Goal: Information Seeking & Learning: Learn about a topic

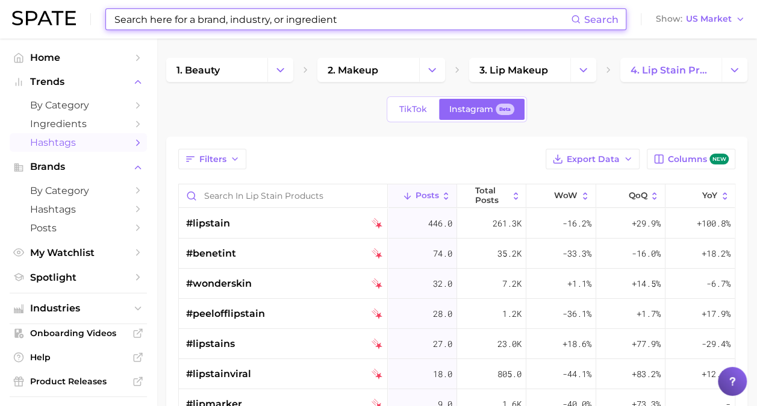
click at [227, 18] on input at bounding box center [342, 19] width 458 height 20
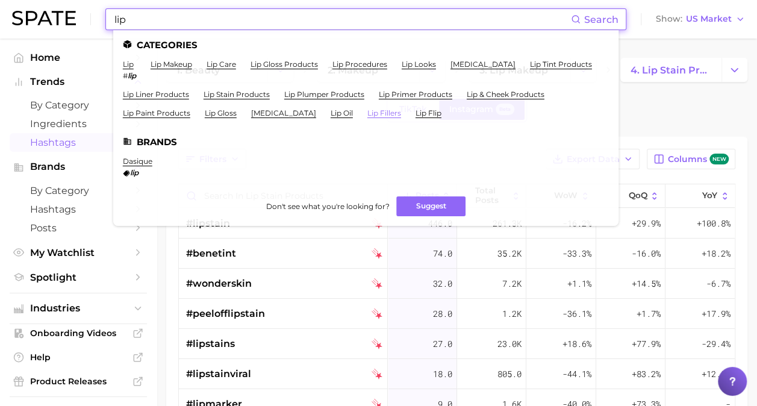
type input "lip"
click at [368, 113] on link "lip fillers" at bounding box center [385, 112] width 34 height 9
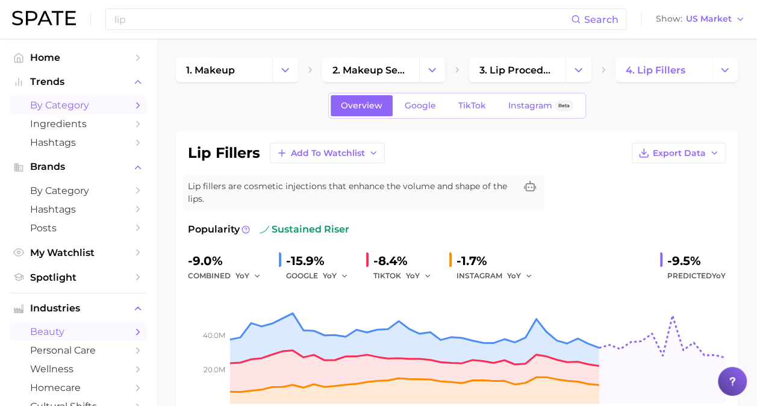
click at [133, 107] on icon "Sidebar" at bounding box center [138, 105] width 11 height 11
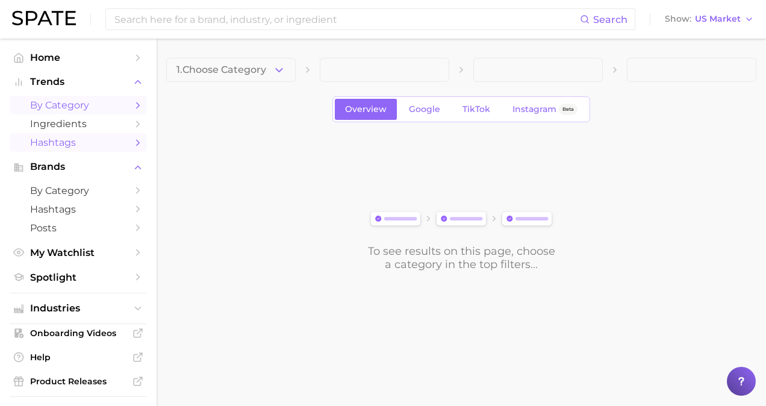
click at [135, 142] on link "Hashtags" at bounding box center [78, 142] width 137 height 19
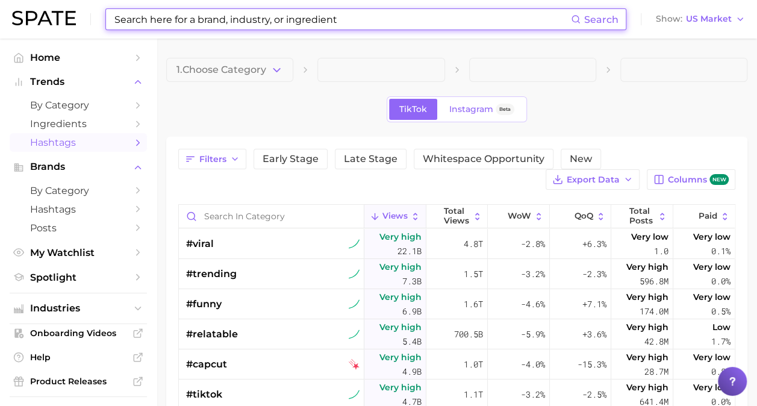
click at [302, 17] on input at bounding box center [342, 19] width 458 height 20
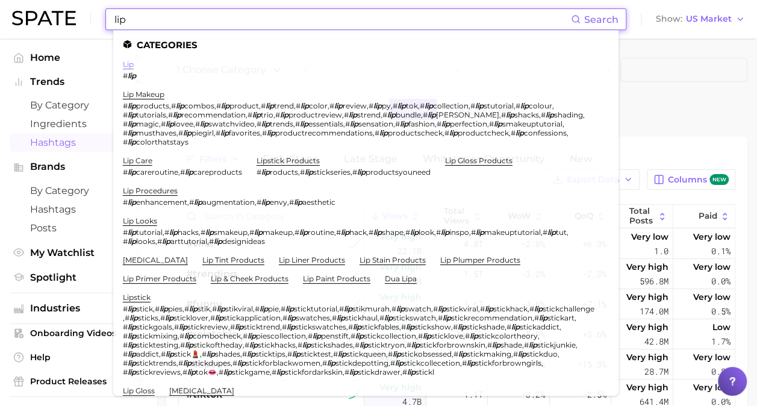
type input "lip"
click at [128, 64] on link "lip" at bounding box center [128, 64] width 11 height 9
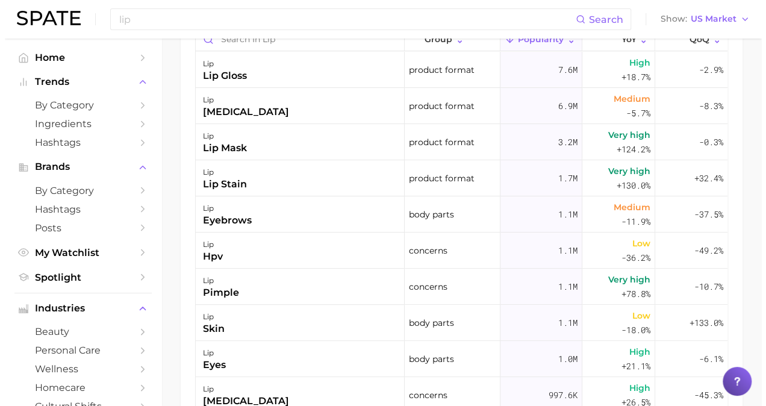
scroll to position [731, 0]
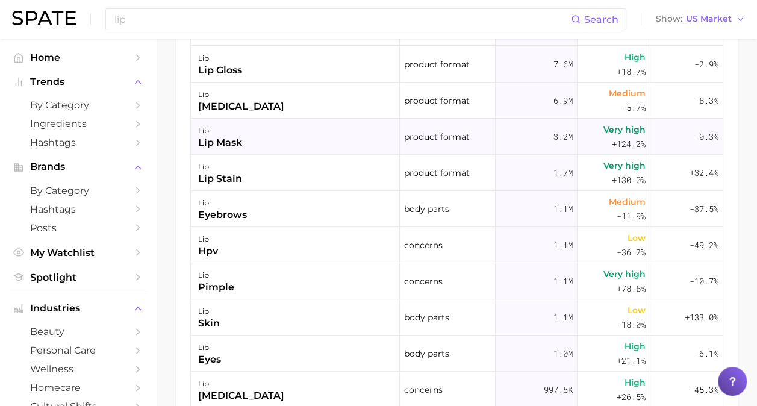
click at [235, 136] on div "lip mask" at bounding box center [220, 143] width 44 height 14
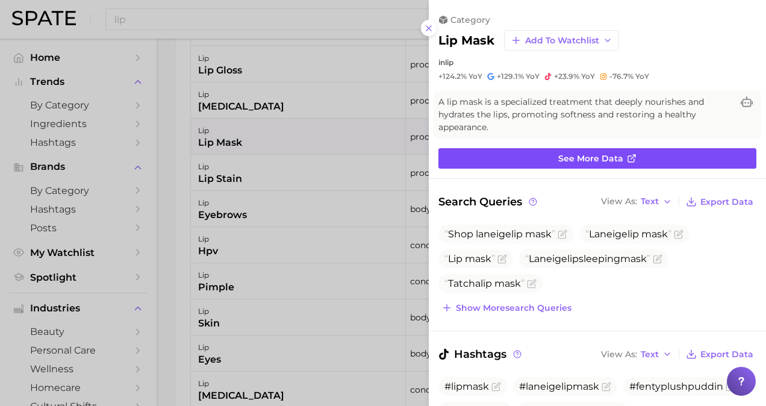
click at [591, 166] on link "See more data" at bounding box center [598, 158] width 318 height 20
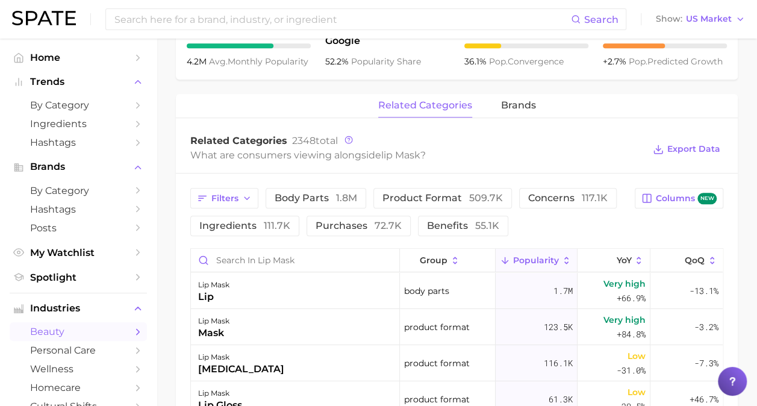
scroll to position [513, 0]
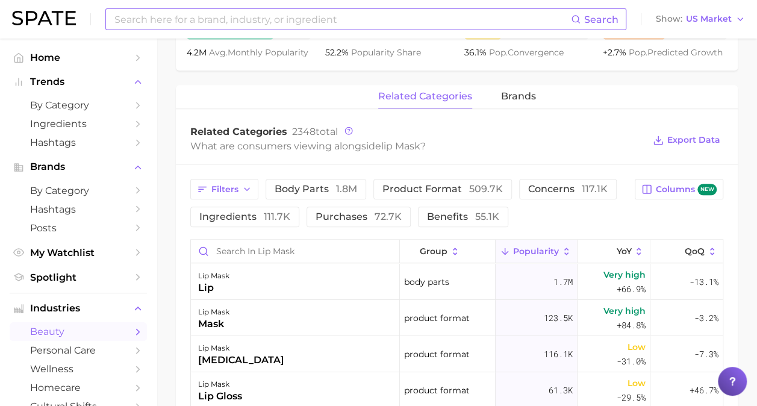
click at [299, 19] on input at bounding box center [342, 19] width 458 height 20
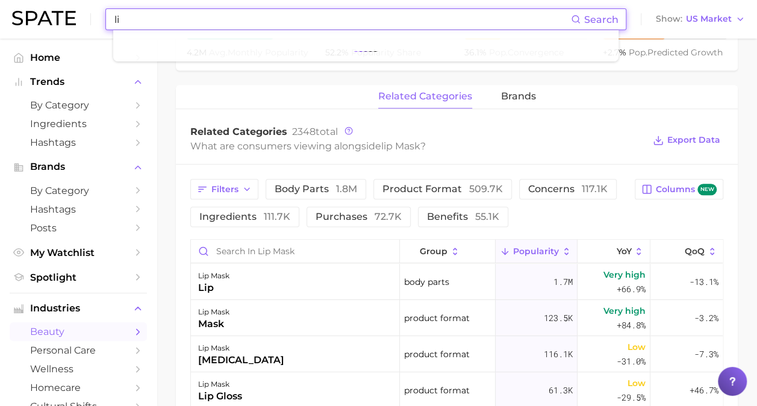
type input "l"
type input "s"
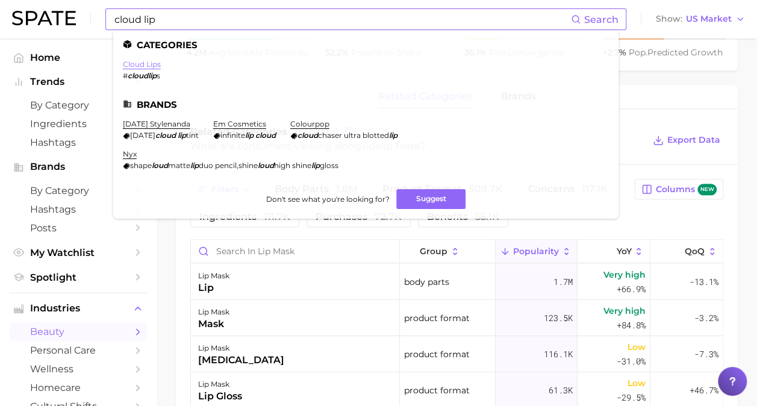
click at [136, 62] on link "cloud lips" at bounding box center [142, 64] width 38 height 9
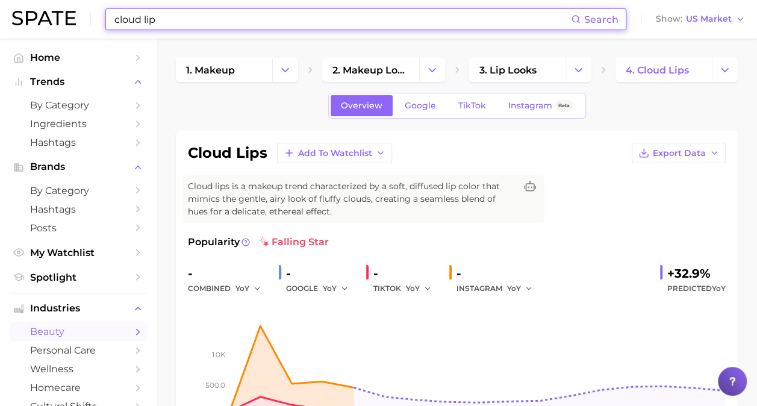
click at [180, 28] on input "cloud lip" at bounding box center [342, 19] width 458 height 20
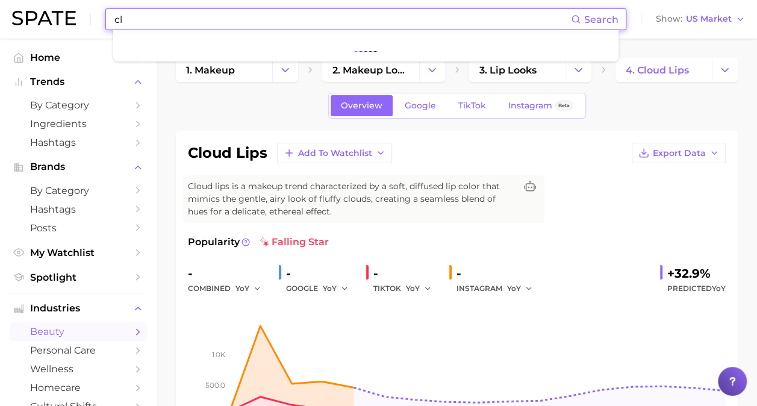
type input "c"
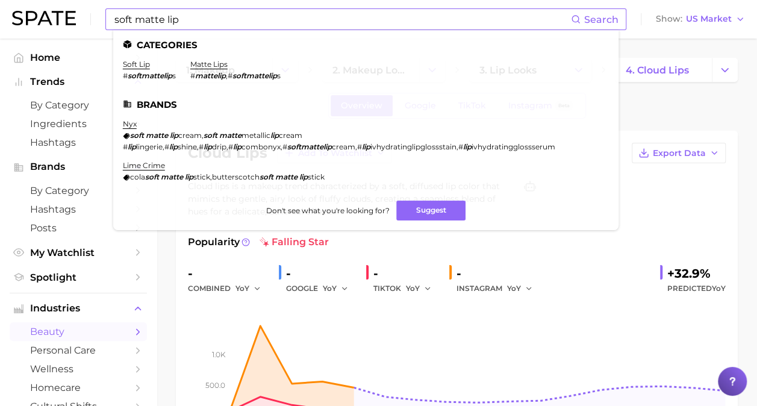
click at [581, 22] on icon at bounding box center [576, 19] width 10 height 10
click at [224, 23] on input "soft matte lip" at bounding box center [342, 19] width 458 height 20
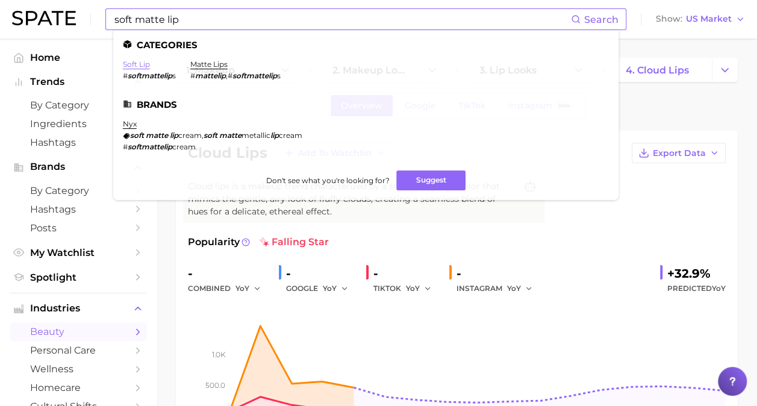
click at [140, 61] on link "soft lip" at bounding box center [136, 64] width 27 height 9
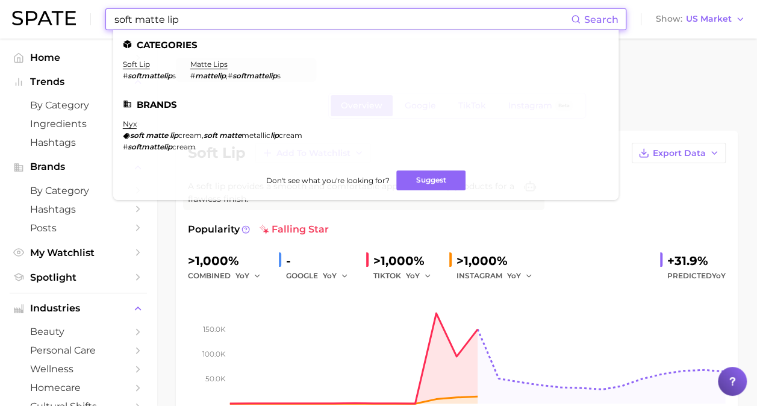
click at [210, 16] on input "soft matte lip" at bounding box center [342, 19] width 458 height 20
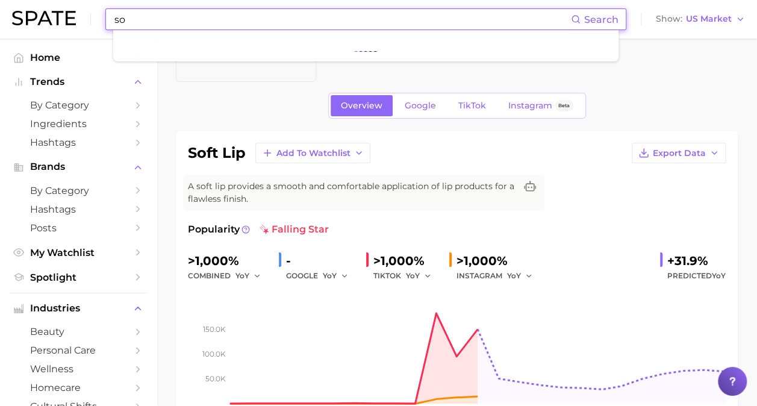
type input "s"
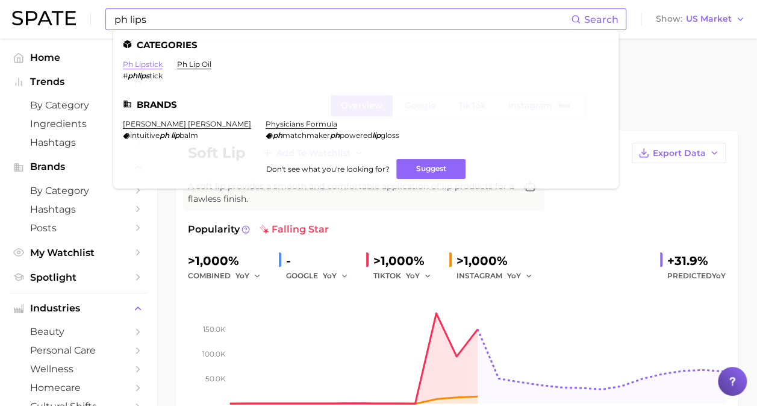
click at [145, 67] on link "ph lipstick" at bounding box center [143, 64] width 40 height 9
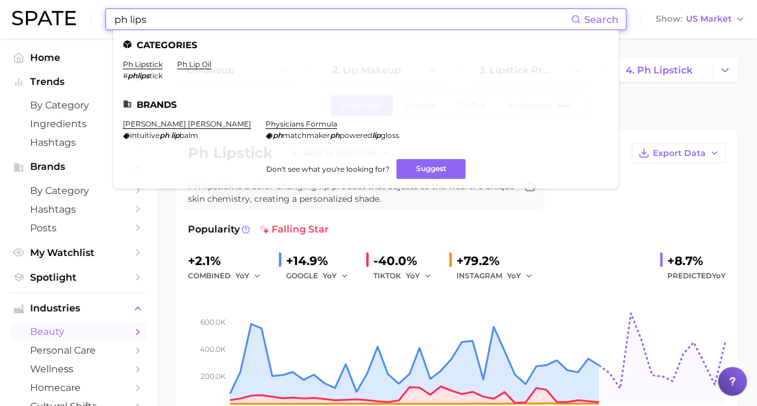
click at [187, 19] on input "ph lips" at bounding box center [342, 19] width 458 height 20
click at [210, 63] on link "ph lip oil" at bounding box center [194, 64] width 34 height 9
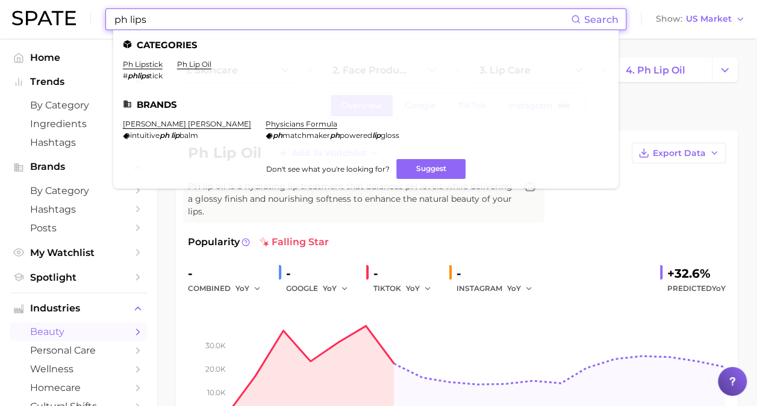
click at [171, 18] on input "ph lips" at bounding box center [342, 19] width 458 height 20
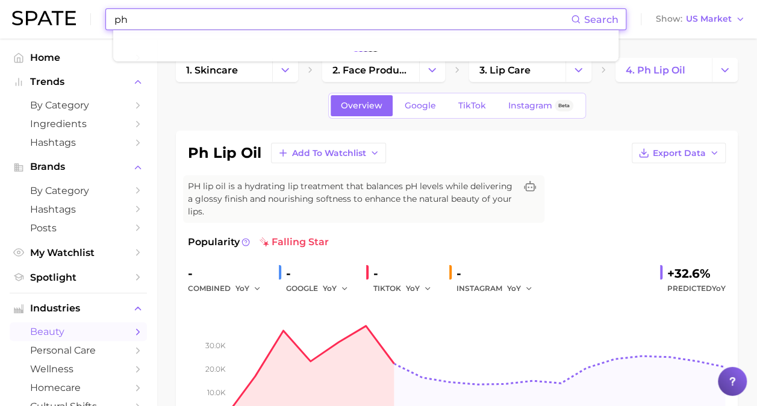
type input "p"
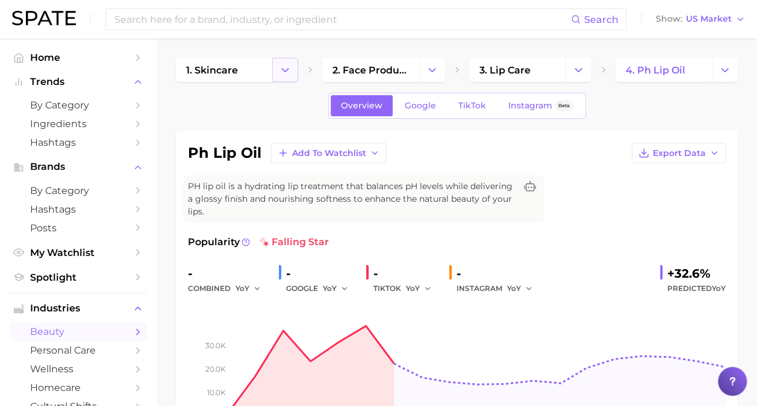
click at [281, 73] on icon "Change Category" at bounding box center [285, 70] width 13 height 13
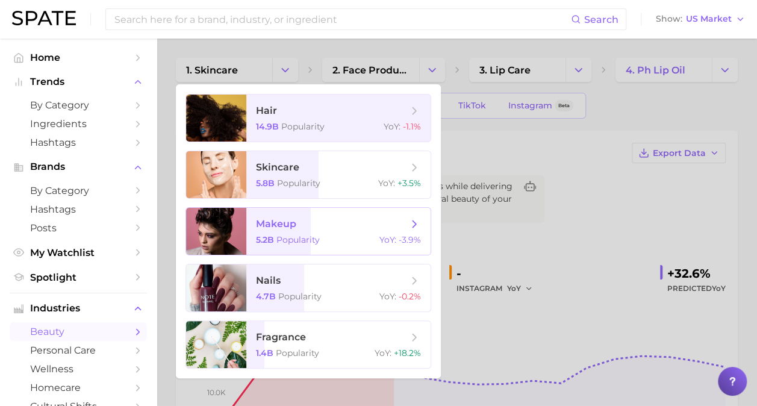
click at [287, 235] on span "Popularity" at bounding box center [298, 239] width 43 height 11
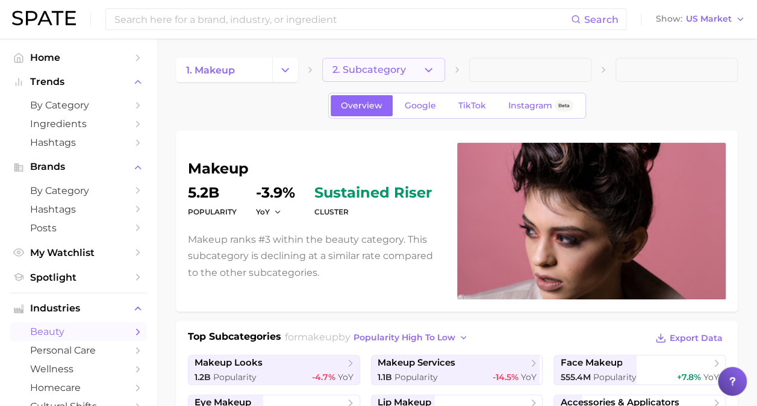
click at [417, 74] on button "2. Subcategory" at bounding box center [383, 70] width 122 height 24
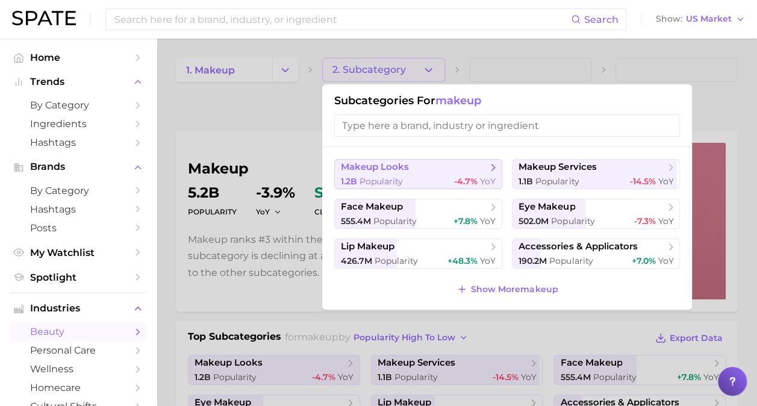
click at [403, 176] on span "Popularity" at bounding box center [381, 181] width 43 height 11
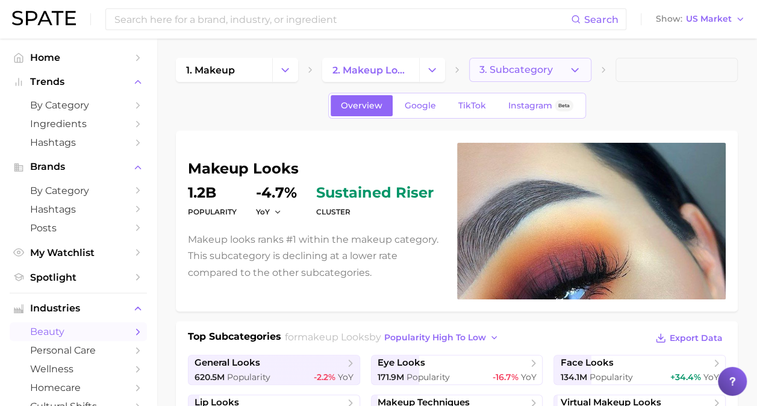
click at [572, 70] on icon "button" at bounding box center [575, 70] width 13 height 13
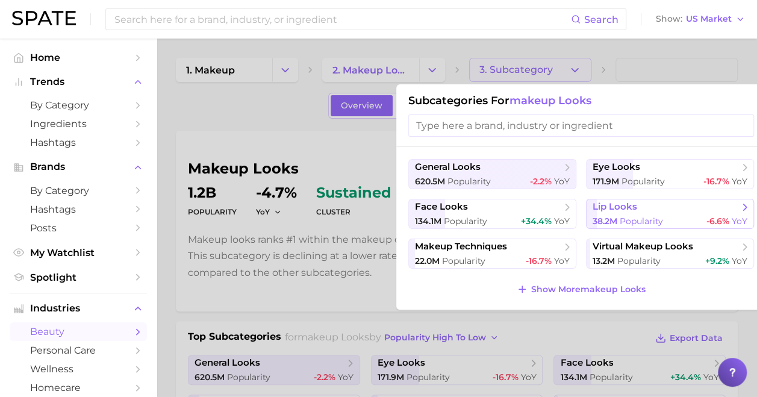
click at [609, 217] on span "38.2m" at bounding box center [605, 221] width 25 height 11
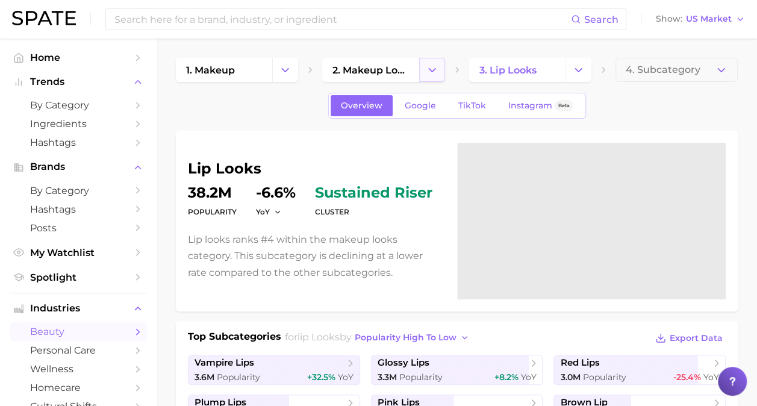
click at [439, 66] on button "Change Category" at bounding box center [432, 70] width 26 height 24
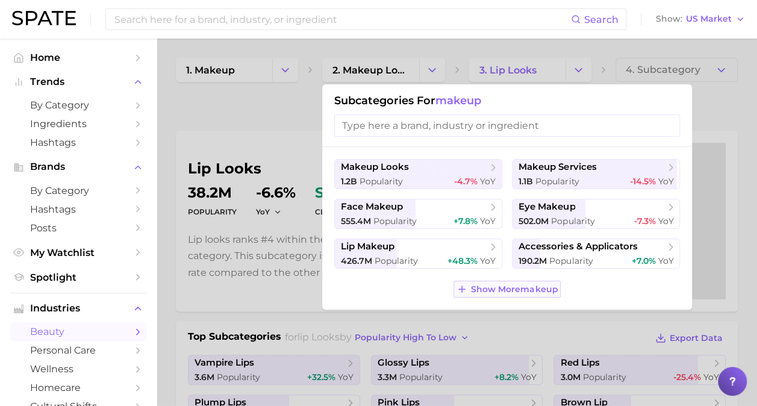
click at [470, 293] on button "Show More makeup" at bounding box center [507, 289] width 107 height 17
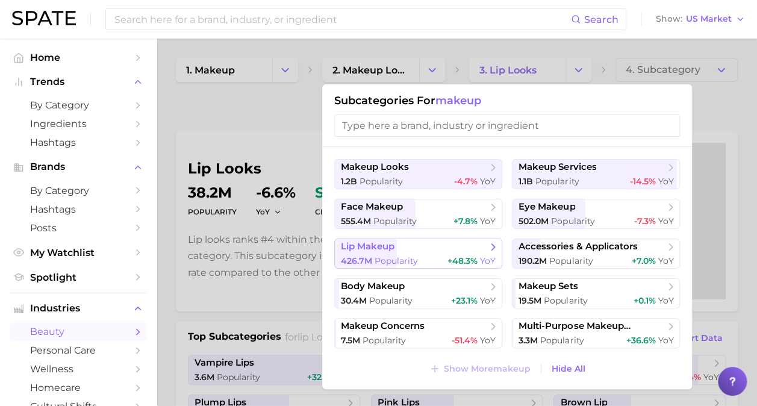
click at [417, 254] on button "lip makeup 426.7m Popularity +48.3% YoY" at bounding box center [418, 254] width 168 height 30
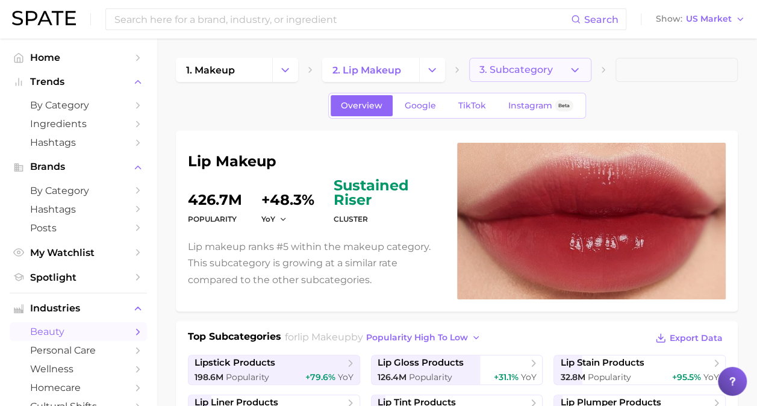
click at [553, 68] on button "3. Subcategory" at bounding box center [530, 70] width 122 height 24
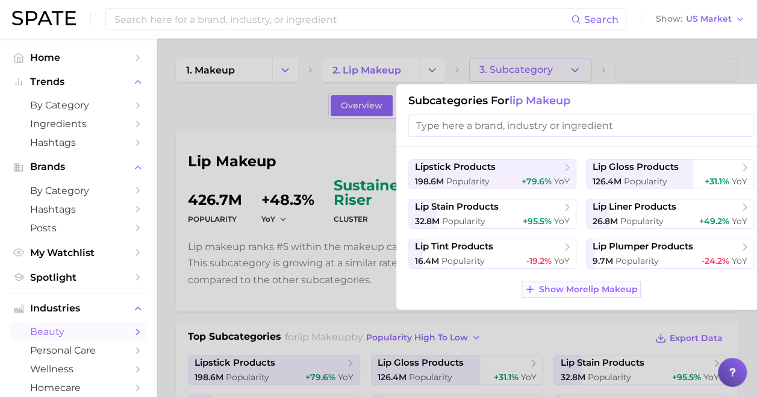
click at [549, 295] on button "Show More lip makeup" at bounding box center [581, 289] width 119 height 17
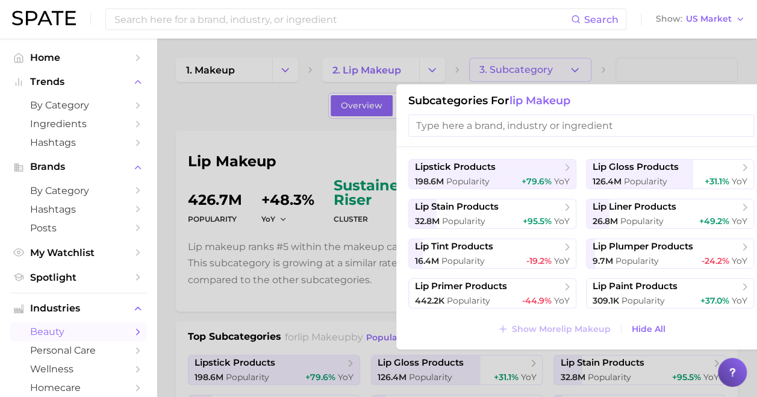
click at [239, 315] on div at bounding box center [378, 198] width 757 height 397
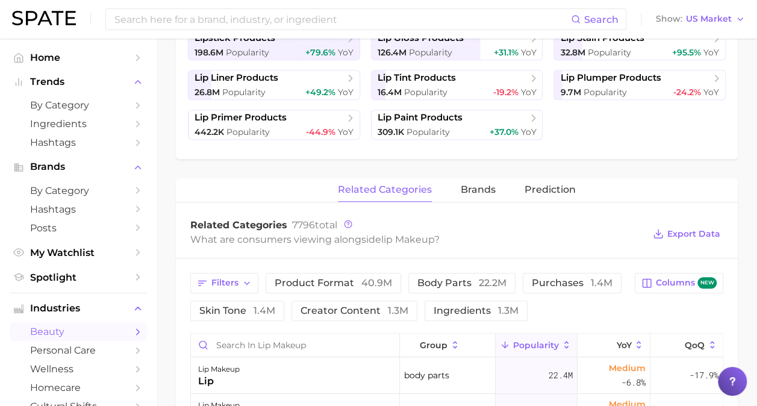
scroll to position [355, 0]
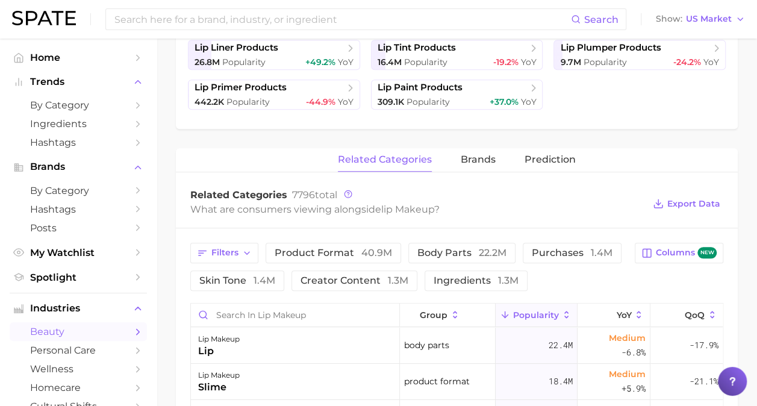
click at [550, 168] on button "Prediction" at bounding box center [550, 159] width 51 height 23
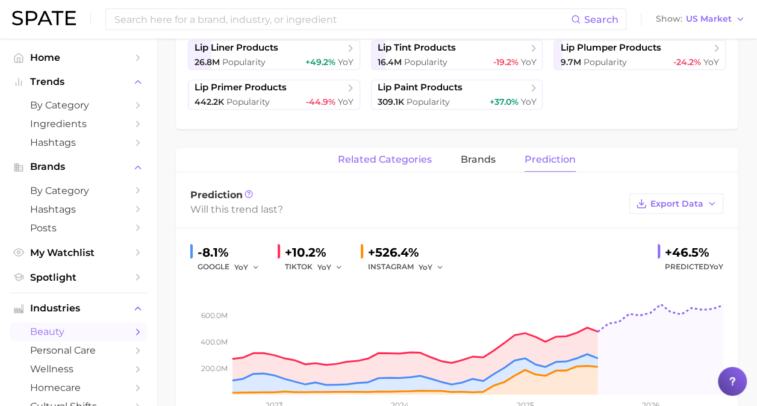
click at [398, 164] on span "related categories" at bounding box center [385, 159] width 94 height 11
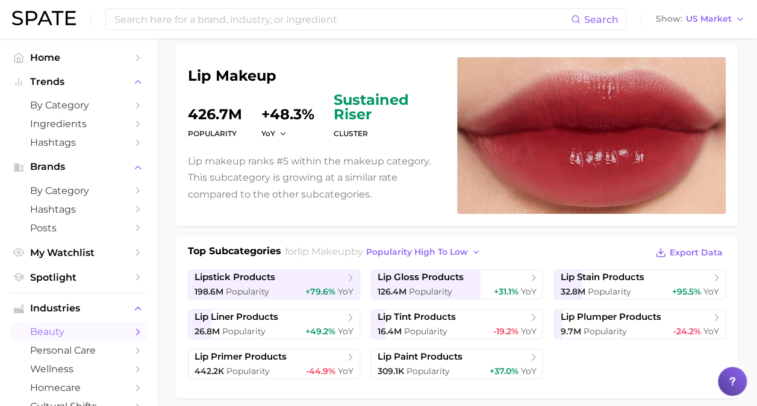
scroll to position [84, 0]
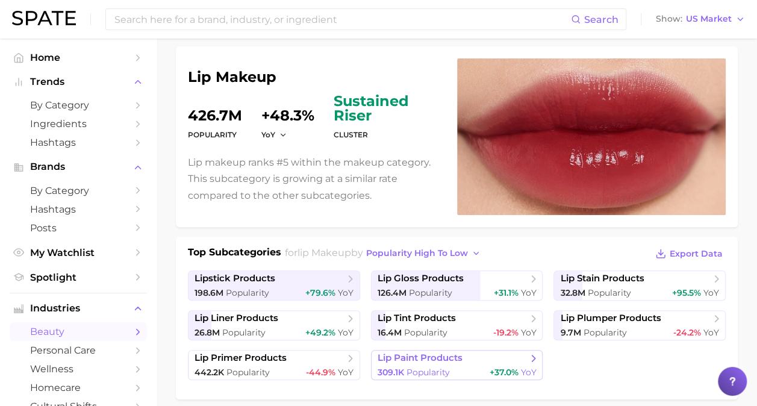
click at [456, 363] on link "lip paint products 309.1k Popularity +37.0% YoY" at bounding box center [457, 365] width 172 height 30
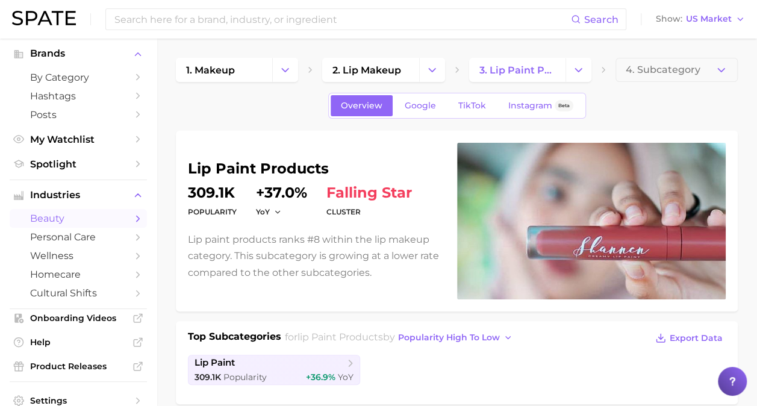
scroll to position [125, 0]
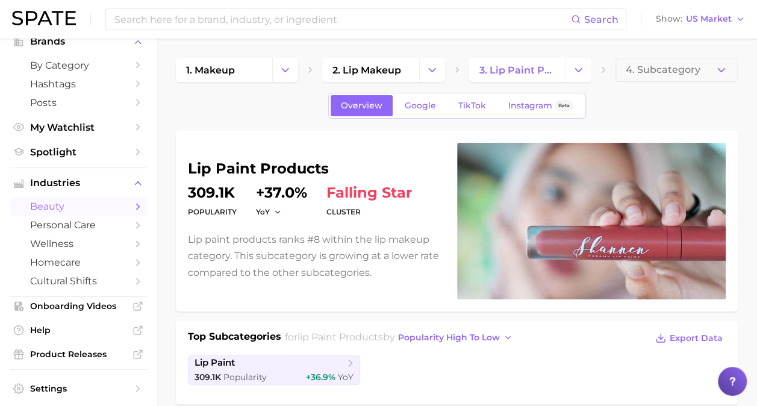
click at [133, 204] on icon "Sidebar" at bounding box center [138, 206] width 11 height 11
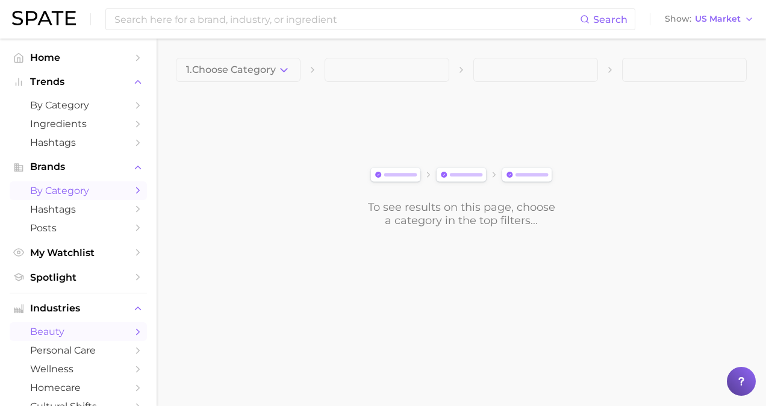
click at [133, 196] on icon "Sidebar" at bounding box center [138, 190] width 11 height 11
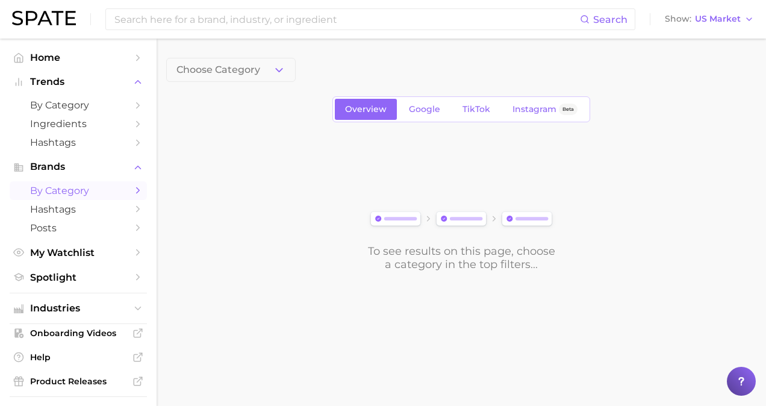
click at [133, 196] on icon "Sidebar" at bounding box center [138, 190] width 11 height 11
click at [133, 215] on icon "Sidebar" at bounding box center [138, 209] width 11 height 11
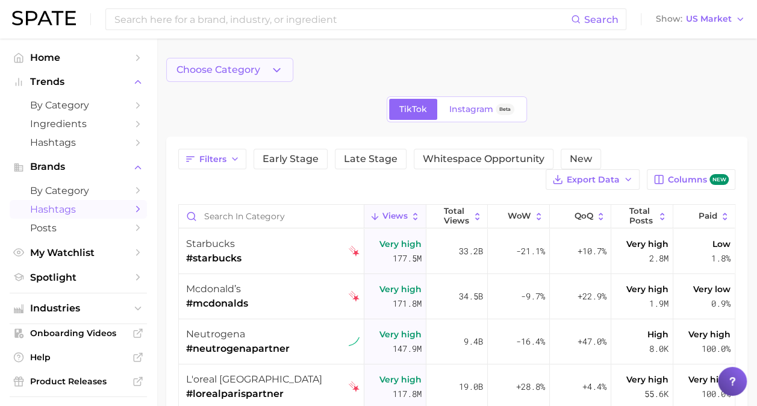
click at [276, 74] on icon "button" at bounding box center [277, 70] width 13 height 13
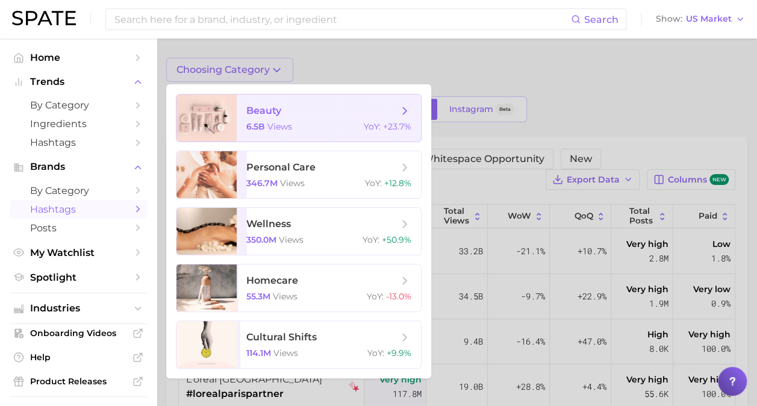
click at [281, 110] on span "beauty" at bounding box center [322, 110] width 152 height 13
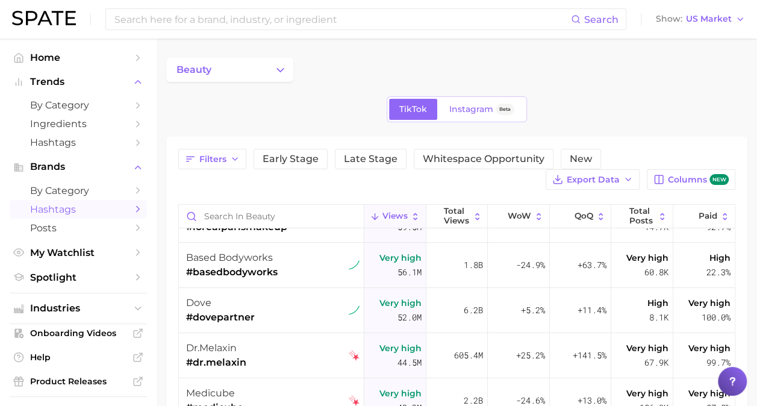
scroll to position [260, 0]
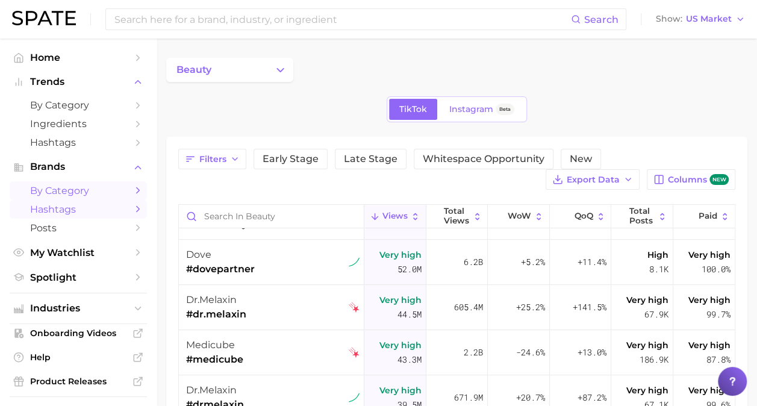
click at [133, 190] on icon "Sidebar" at bounding box center [138, 190] width 11 height 11
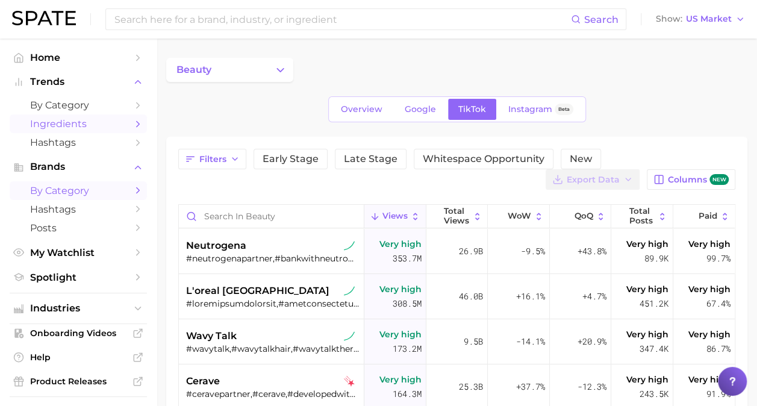
click at [133, 123] on icon "Sidebar" at bounding box center [138, 124] width 11 height 11
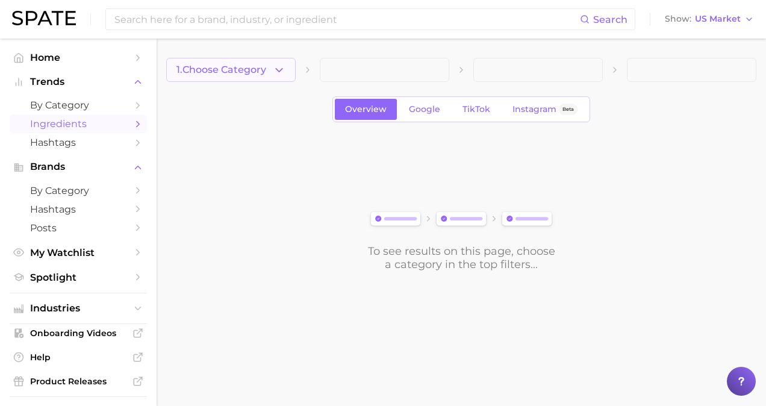
click at [276, 72] on icon "button" at bounding box center [279, 70] width 13 height 13
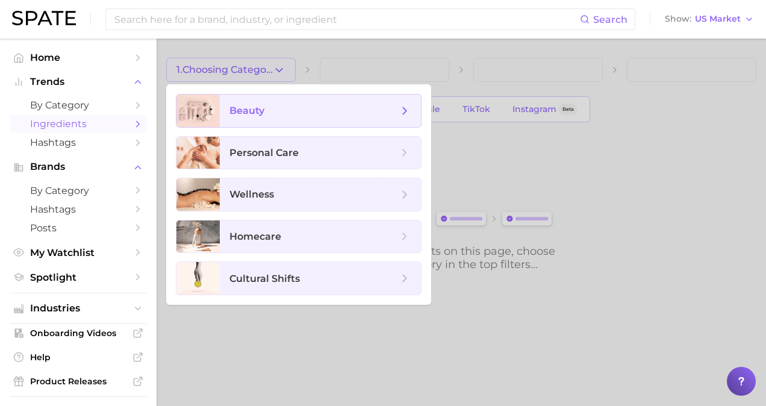
click at [290, 119] on span "beauty" at bounding box center [320, 111] width 201 height 33
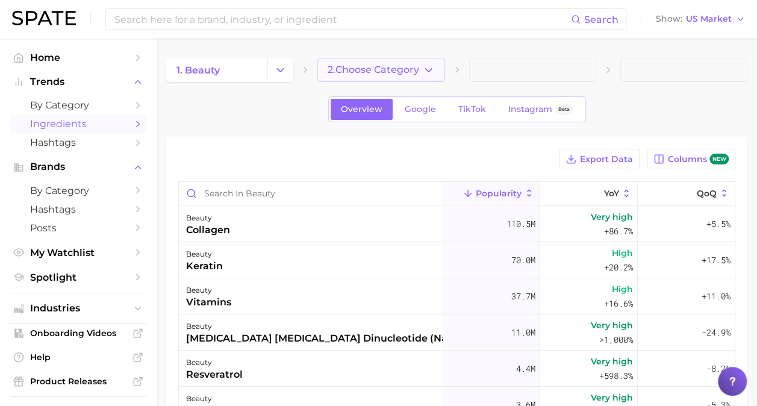
click at [411, 74] on span "2. Choose Category" at bounding box center [374, 69] width 92 height 11
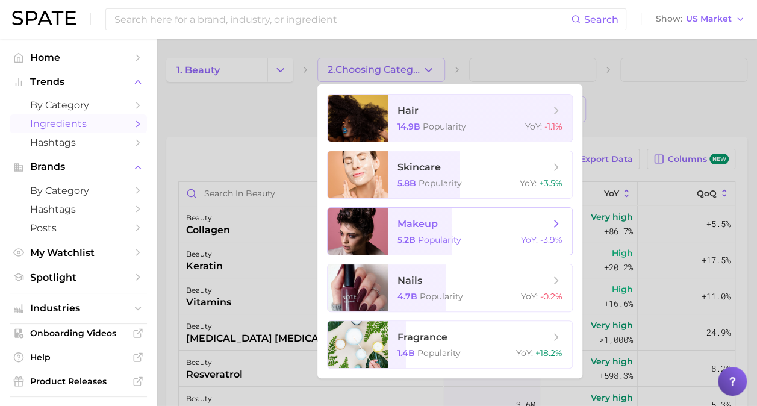
click at [443, 235] on span "Popularity" at bounding box center [439, 239] width 43 height 11
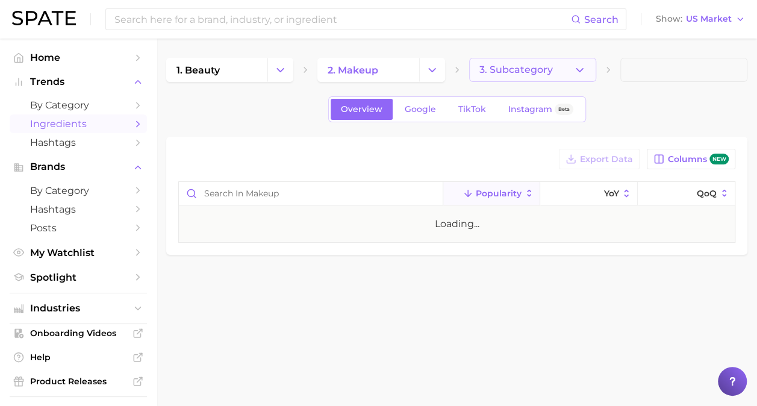
click at [553, 76] on button "3. Subcategory" at bounding box center [532, 70] width 127 height 24
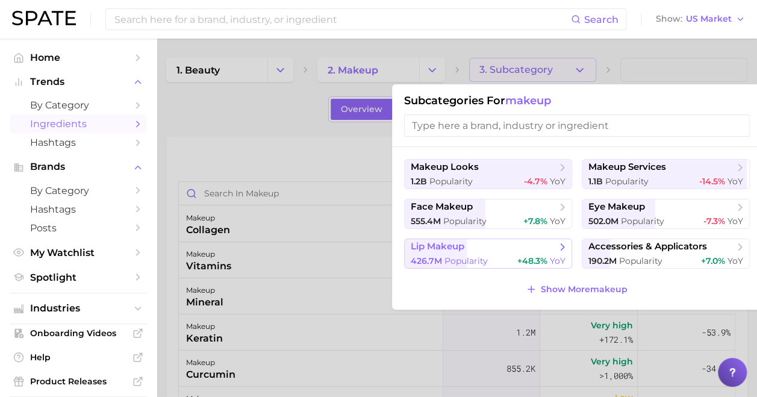
click at [516, 251] on span "lip makeup" at bounding box center [484, 247] width 146 height 12
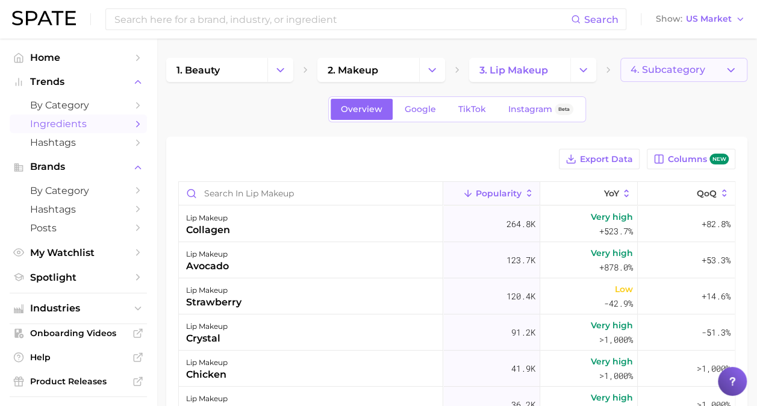
click at [694, 79] on button "4. Subcategory" at bounding box center [684, 70] width 127 height 24
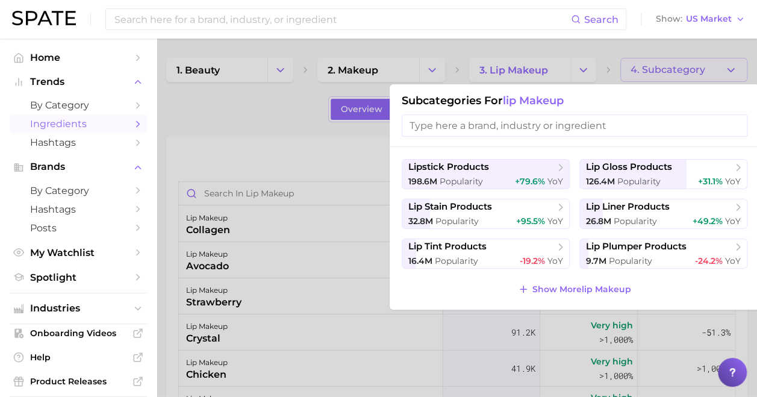
click at [296, 130] on div at bounding box center [378, 198] width 757 height 397
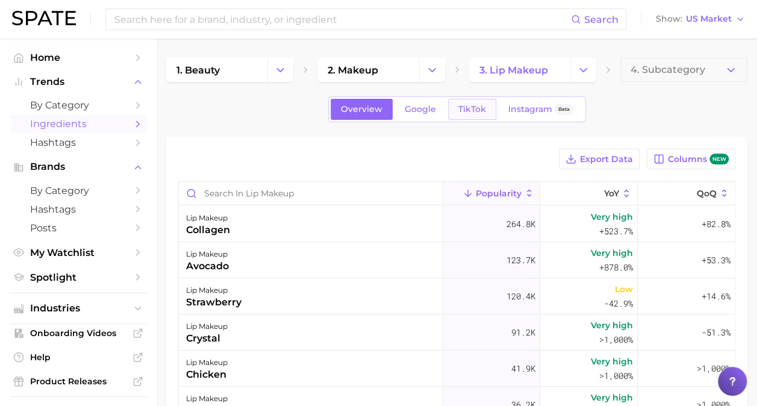
click at [476, 102] on link "TikTok" at bounding box center [472, 109] width 48 height 21
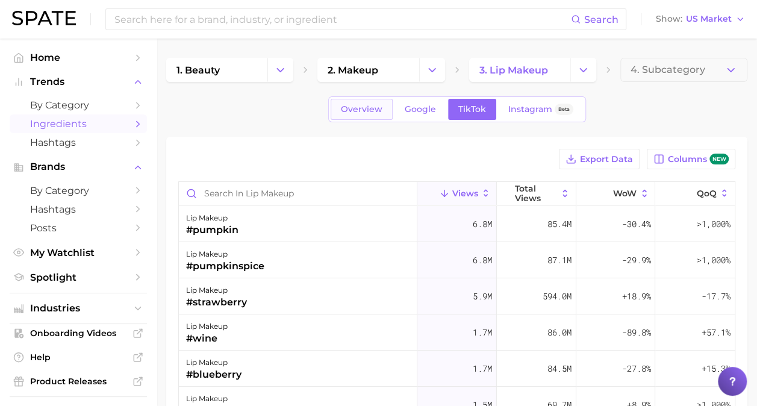
click at [369, 104] on span "Overview" at bounding box center [362, 109] width 42 height 10
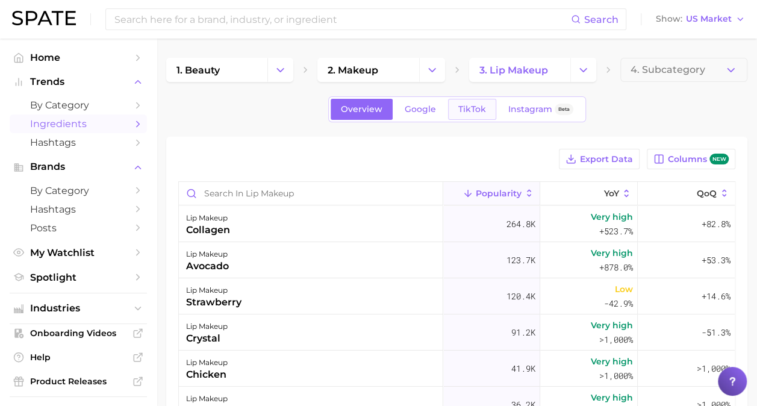
click at [468, 110] on span "TikTok" at bounding box center [473, 109] width 28 height 10
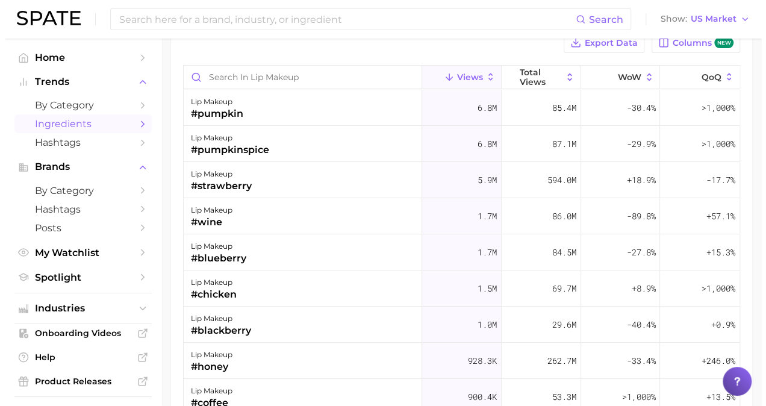
scroll to position [125, 0]
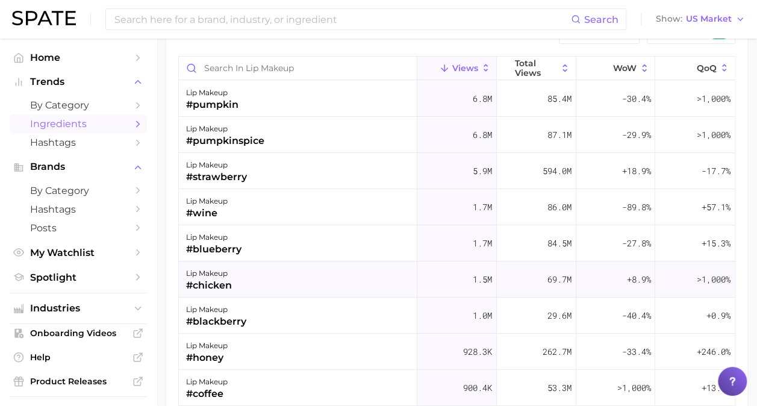
click at [208, 268] on div "lip makeup" at bounding box center [209, 273] width 46 height 14
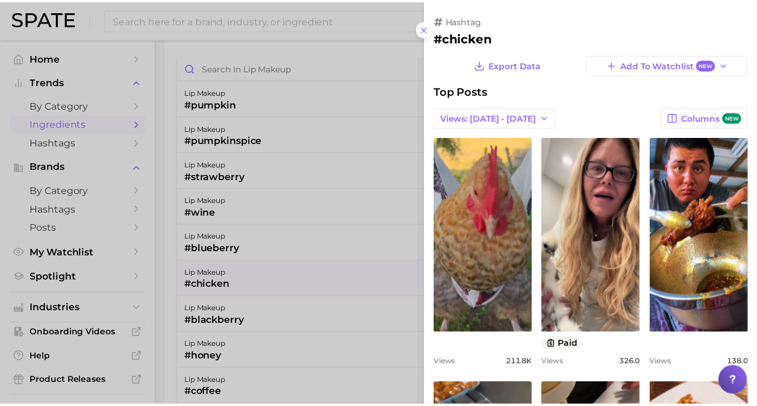
scroll to position [0, 0]
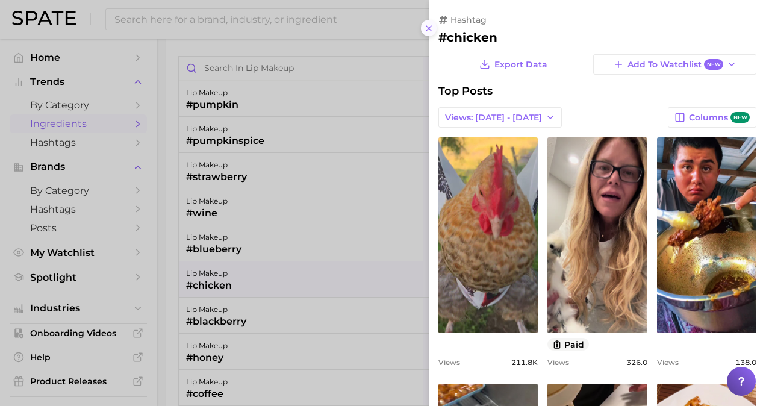
click at [431, 28] on icon at bounding box center [429, 28] width 10 height 10
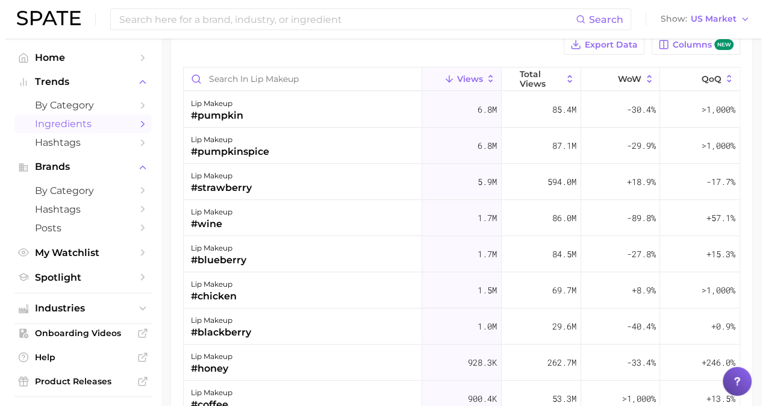
scroll to position [114, 0]
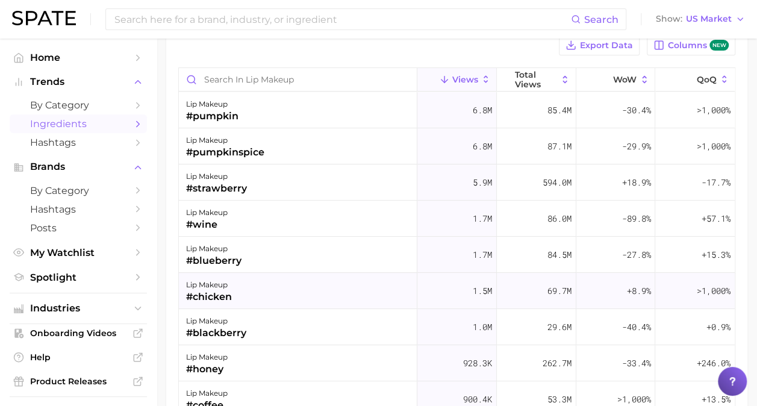
drag, startPoint x: 343, startPoint y: 280, endPoint x: 311, endPoint y: 292, distance: 34.5
click at [311, 292] on div "lip makeup #chicken" at bounding box center [298, 291] width 239 height 36
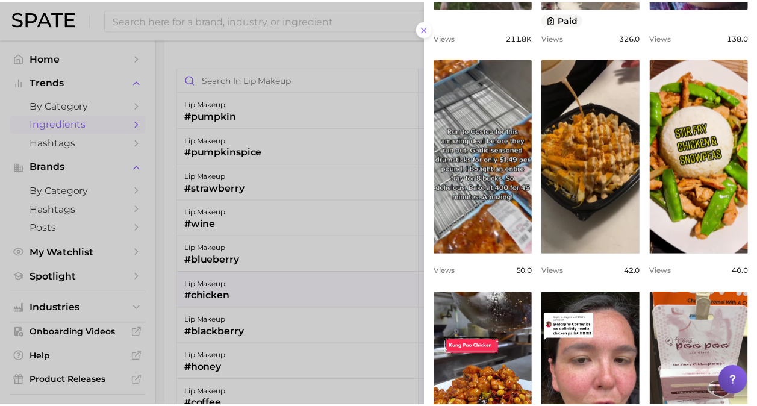
scroll to position [0, 0]
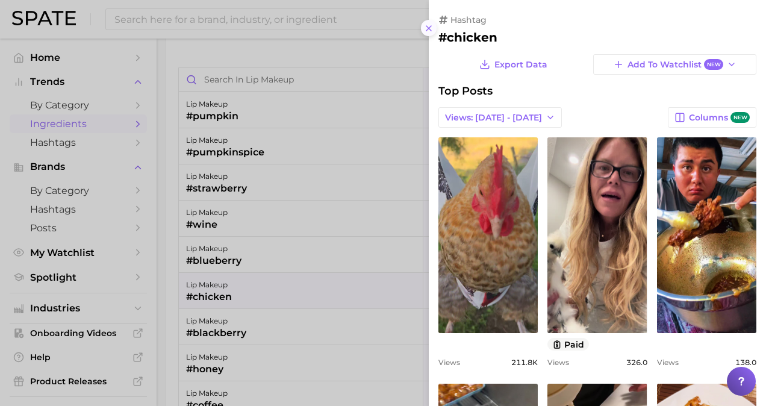
click at [431, 31] on icon at bounding box center [429, 28] width 10 height 10
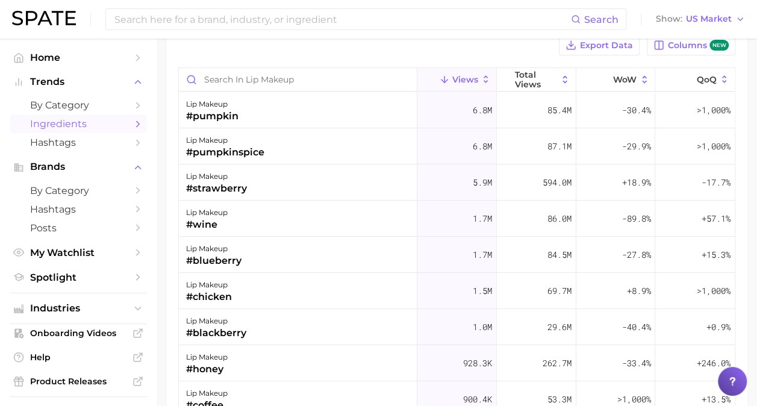
click at [362, 51] on div "Export Data Columns new" at bounding box center [456, 45] width 557 height 20
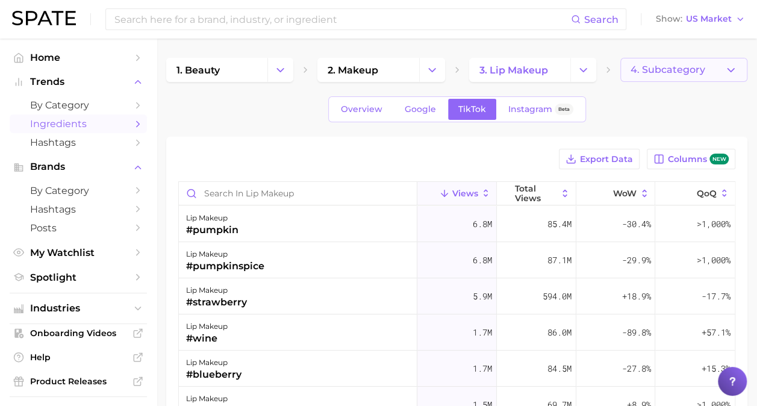
click at [678, 70] on span "4. Subcategory" at bounding box center [668, 69] width 75 height 11
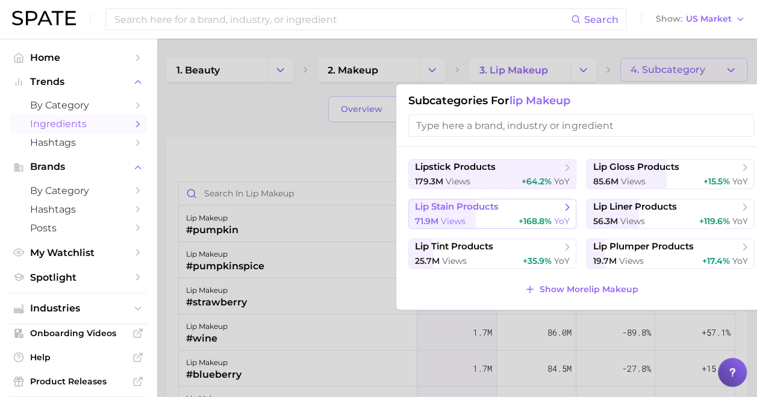
click at [487, 218] on div "71.9m views +168.8% YoY" at bounding box center [492, 221] width 155 height 11
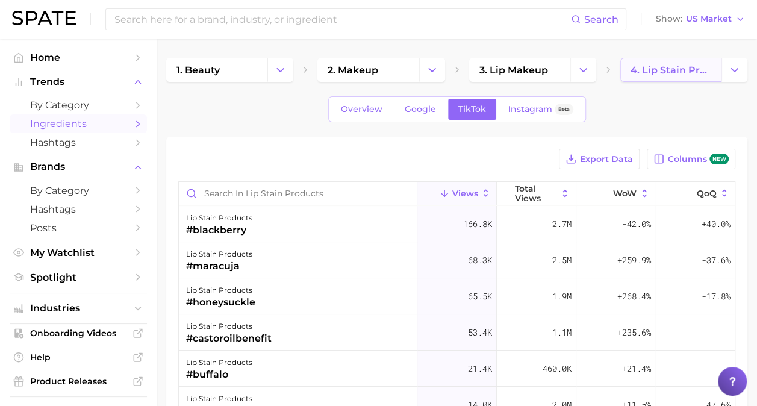
click at [694, 67] on span "4. lip stain products" at bounding box center [671, 69] width 81 height 11
click at [742, 71] on button "Change Category" at bounding box center [735, 70] width 26 height 24
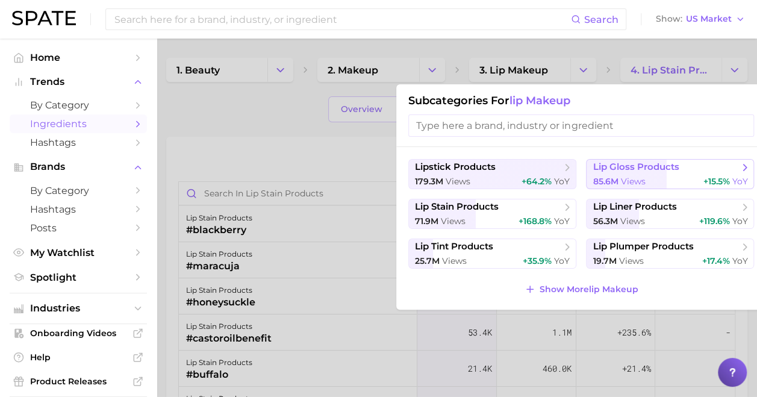
click at [632, 164] on span "lip gloss products" at bounding box center [636, 166] width 86 height 11
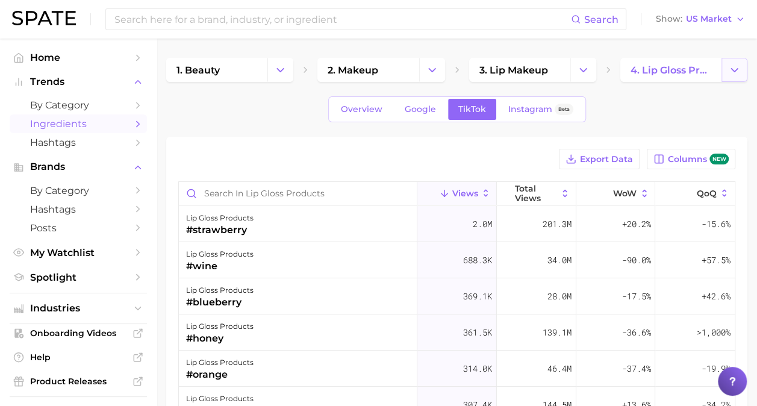
click at [742, 74] on button "Change Category" at bounding box center [735, 70] width 26 height 24
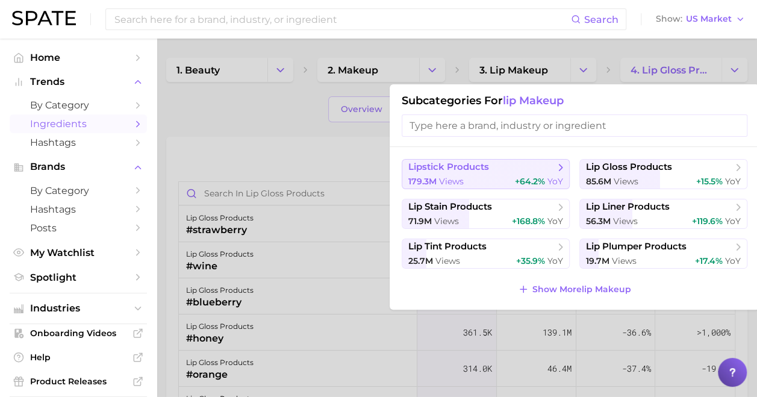
click at [475, 177] on div "179.3m views +64.2% YoY" at bounding box center [486, 181] width 155 height 11
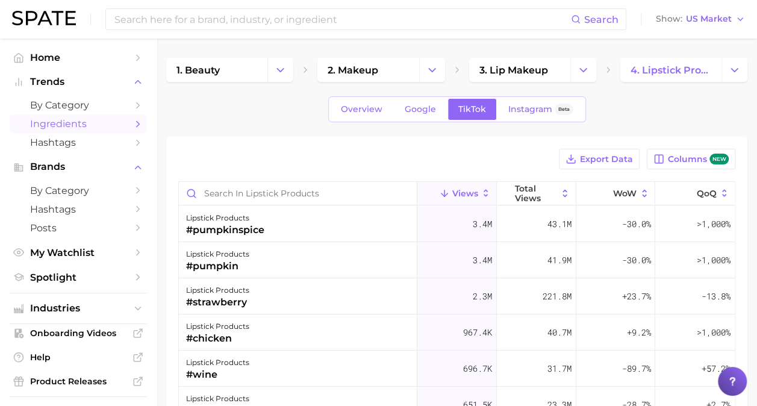
click at [610, 70] on icon at bounding box center [609, 70] width 10 height 10
click at [734, 76] on button "Change Category" at bounding box center [735, 70] width 26 height 24
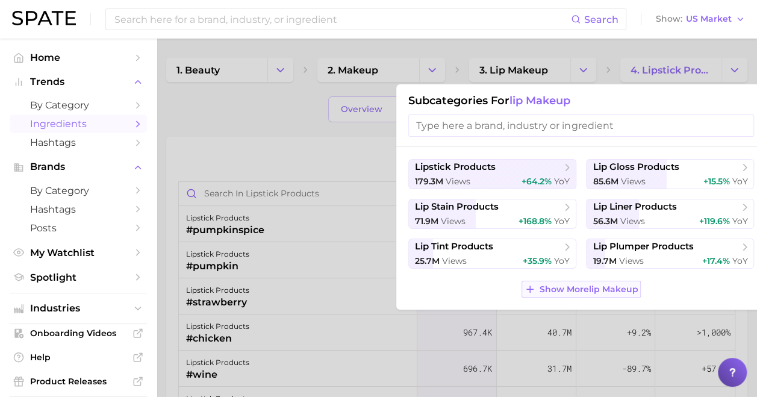
click at [627, 291] on span "Show More lip makeup" at bounding box center [588, 289] width 99 height 10
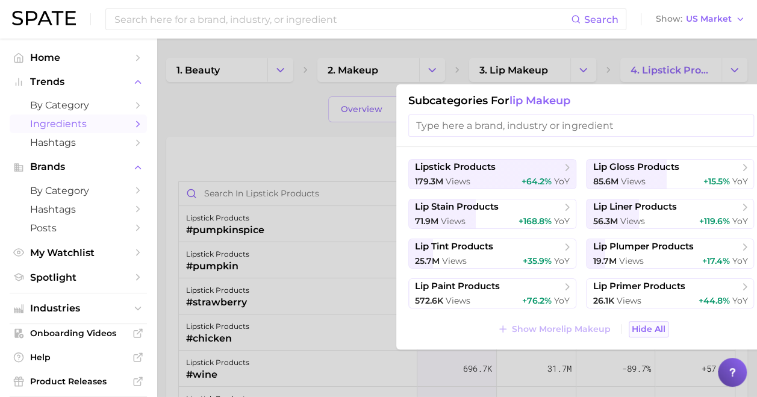
click at [651, 328] on span "Hide All" at bounding box center [649, 329] width 34 height 10
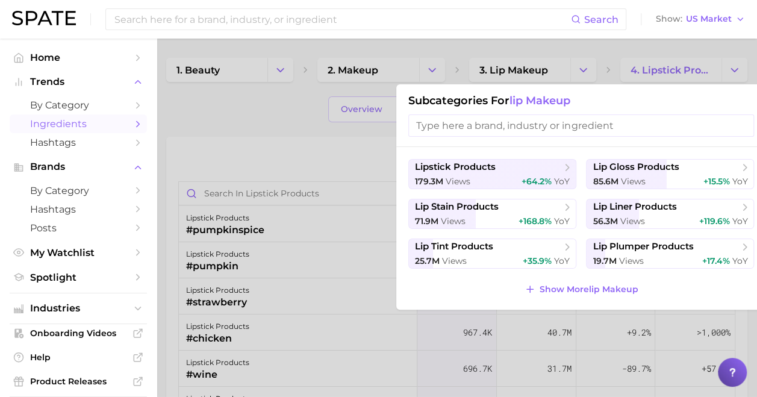
click at [330, 145] on div at bounding box center [378, 198] width 757 height 397
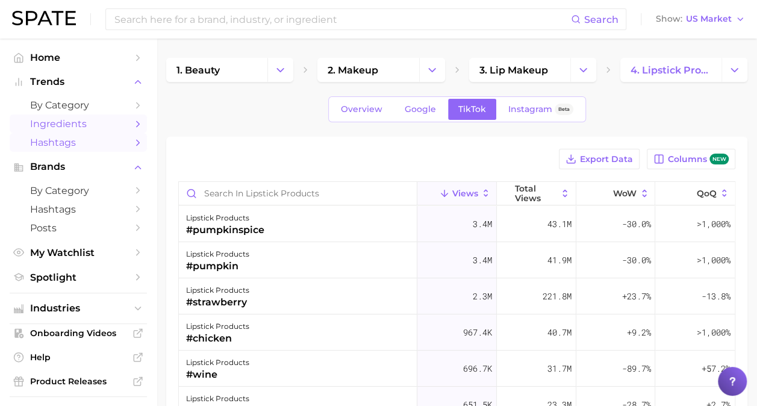
click at [57, 148] on span "Hashtags" at bounding box center [78, 142] width 96 height 11
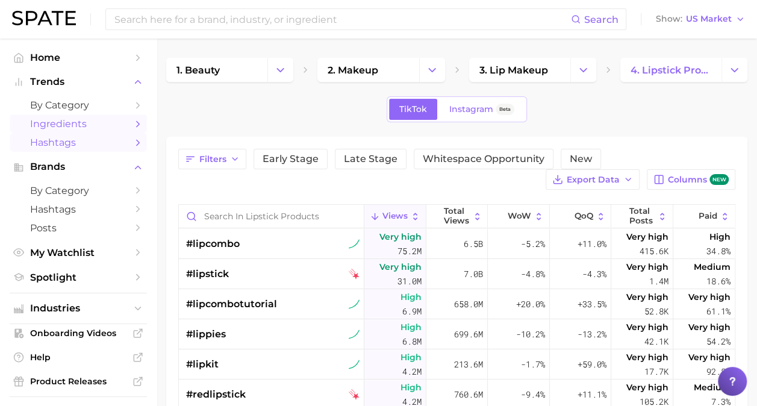
click at [122, 119] on link "Ingredients" at bounding box center [78, 123] width 137 height 19
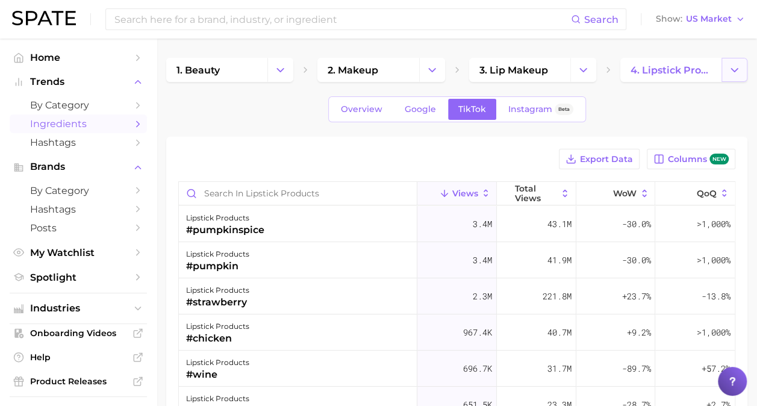
click at [735, 66] on icon "Change Category" at bounding box center [734, 70] width 13 height 13
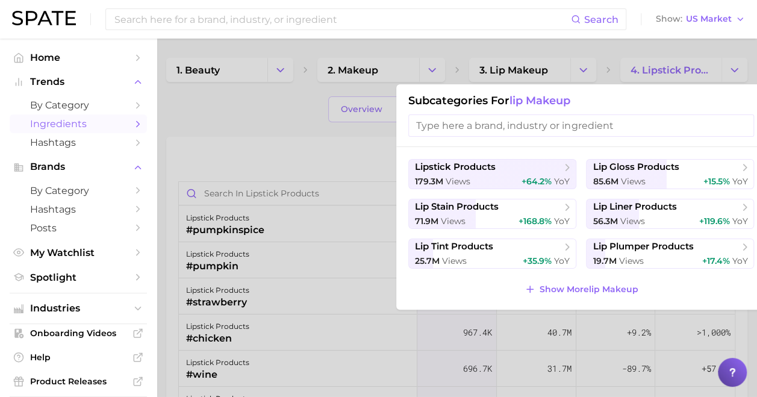
click at [581, 126] on input "search" at bounding box center [582, 125] width 346 height 22
type input "lipgloss"
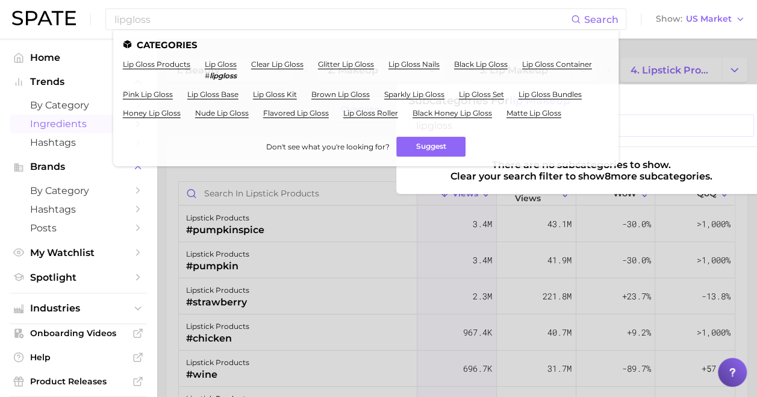
click at [691, 145] on div "Subcategories for lip makeup lipgloss" at bounding box center [581, 115] width 370 height 63
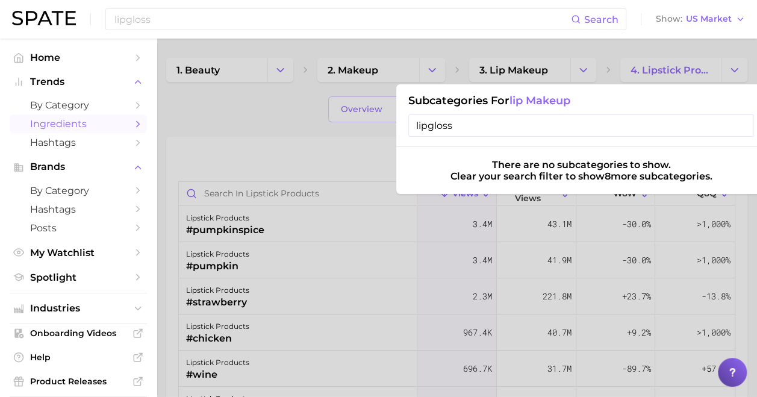
click at [741, 126] on input "lipgloss" at bounding box center [582, 125] width 346 height 22
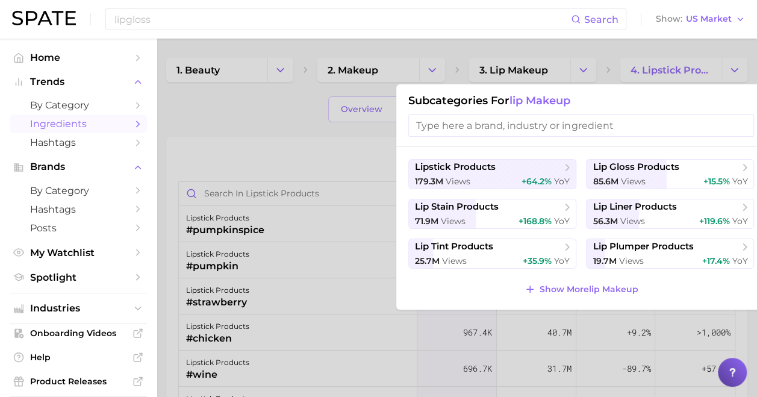
click at [273, 107] on div at bounding box center [378, 198] width 757 height 397
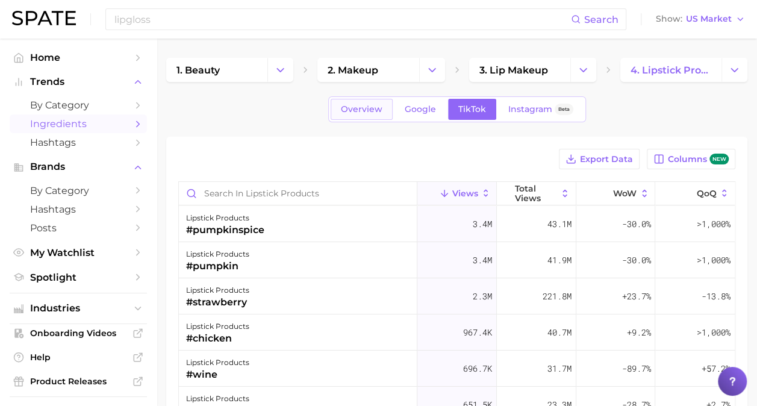
click at [368, 107] on span "Overview" at bounding box center [362, 109] width 42 height 10
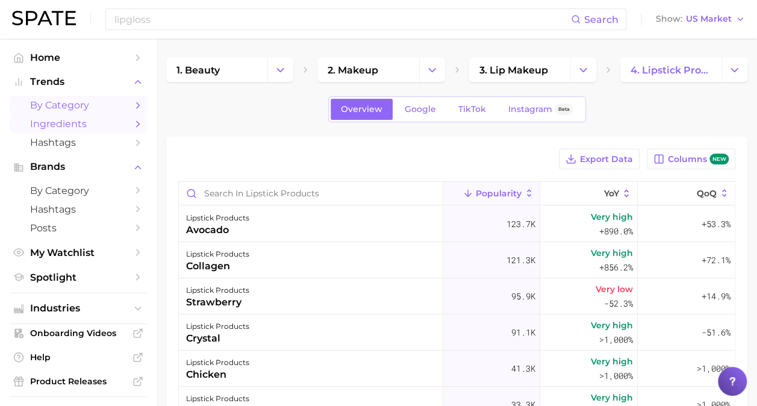
click at [78, 107] on span "by Category" at bounding box center [78, 104] width 96 height 11
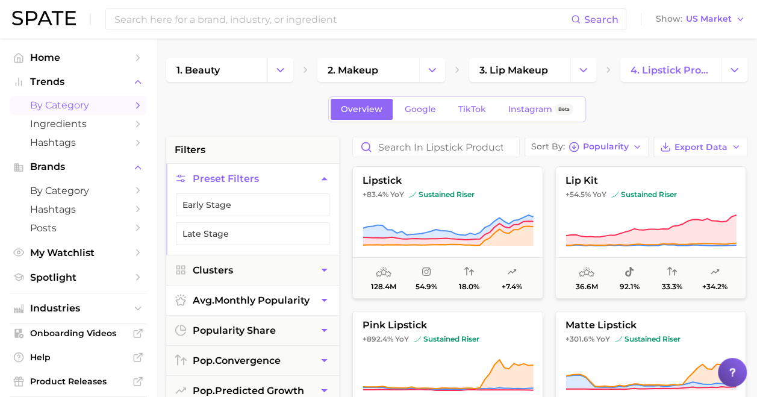
click at [321, 299] on icon "button" at bounding box center [324, 300] width 13 height 13
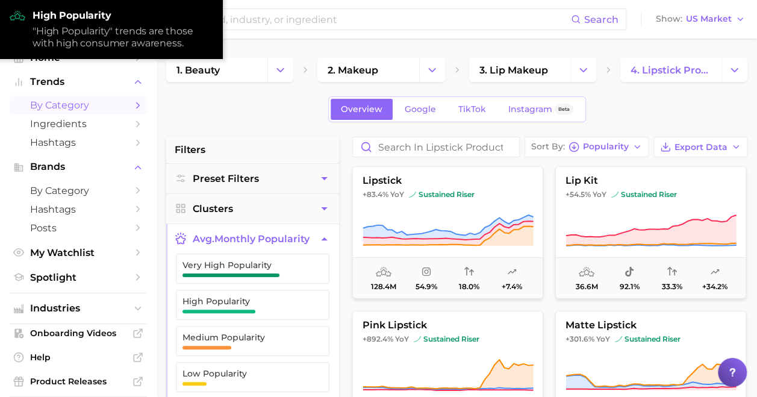
click at [321, 300] on icon "button" at bounding box center [318, 305] width 10 height 10
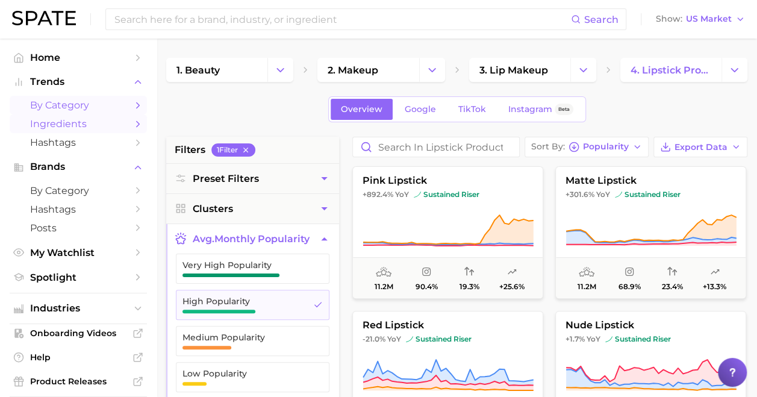
click at [87, 127] on span "Ingredients" at bounding box center [78, 123] width 96 height 11
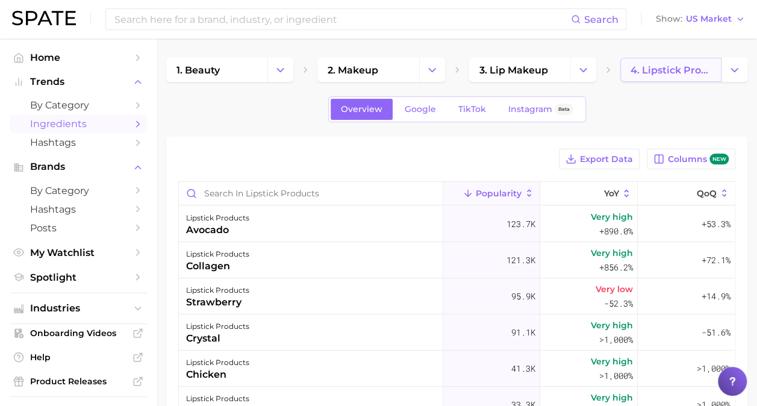
click at [681, 67] on span "4. lipstick products" at bounding box center [671, 69] width 81 height 11
click at [737, 70] on icon "Change Category" at bounding box center [734, 70] width 13 height 13
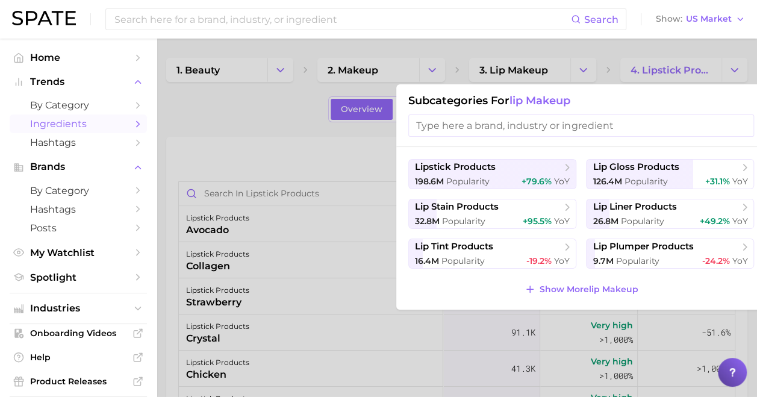
click at [275, 138] on div at bounding box center [378, 198] width 757 height 397
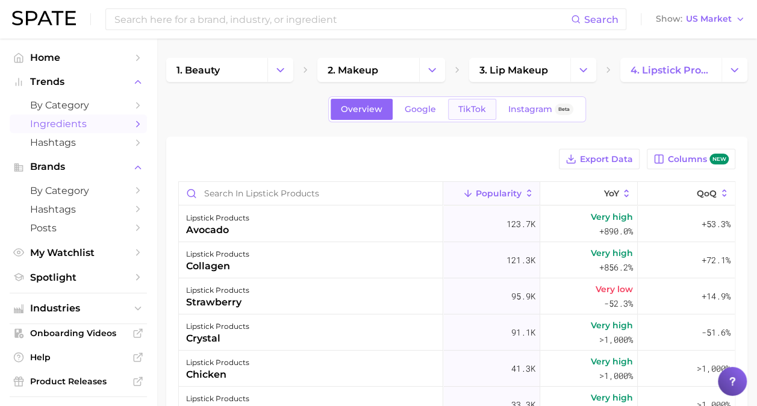
click at [469, 113] on span "TikTok" at bounding box center [473, 109] width 28 height 10
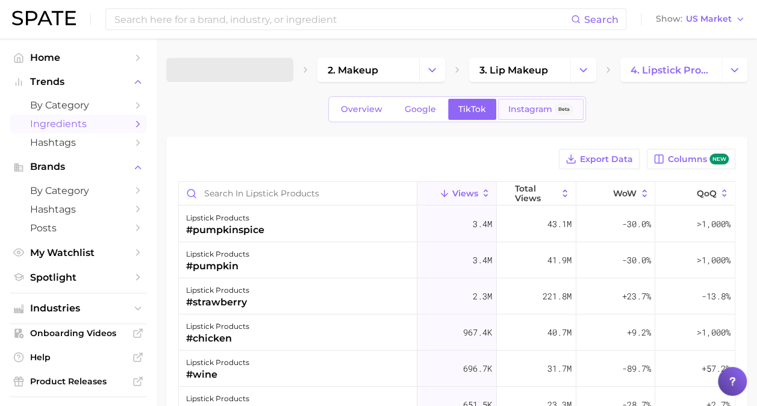
click at [527, 115] on link "Instagram Beta" at bounding box center [541, 109] width 86 height 21
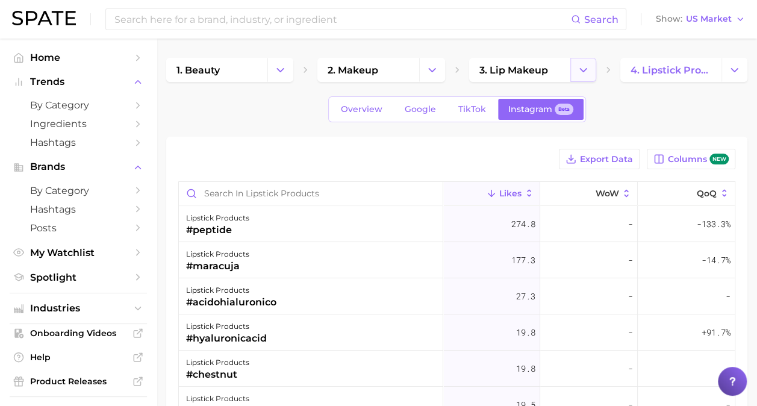
click at [588, 69] on icon "Change Category" at bounding box center [583, 70] width 13 height 13
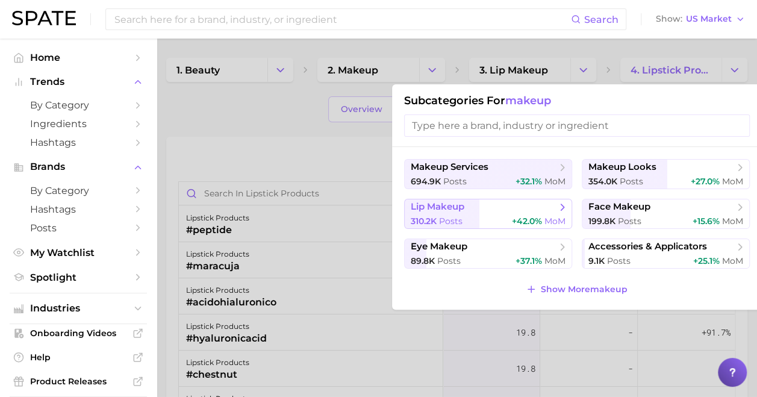
click at [449, 220] on span "Posts" at bounding box center [450, 221] width 23 height 11
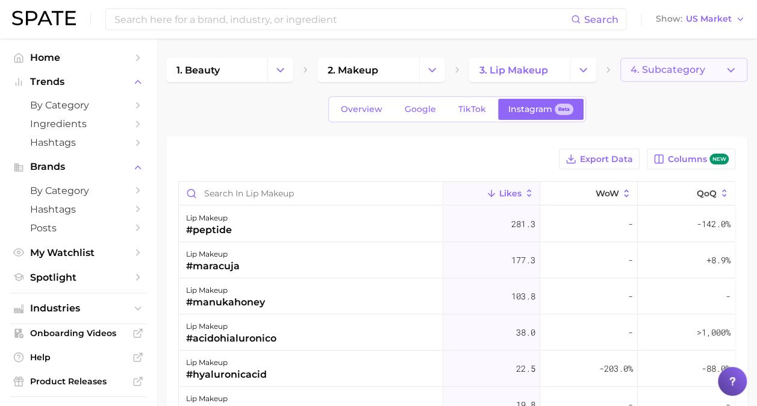
click at [730, 74] on icon "button" at bounding box center [731, 70] width 13 height 13
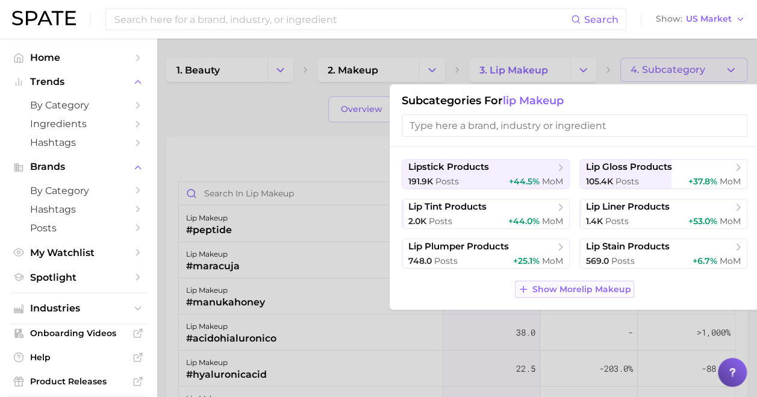
click at [557, 286] on span "Show More lip makeup" at bounding box center [582, 289] width 99 height 10
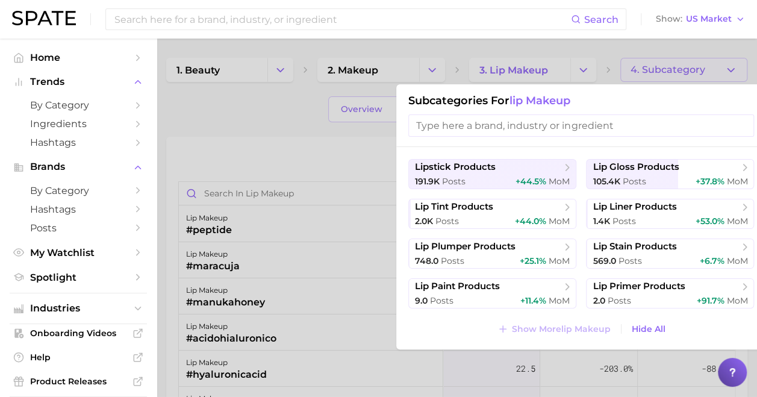
click at [533, 98] on span "lip makeup" at bounding box center [540, 100] width 61 height 13
click at [657, 324] on span "Hide All" at bounding box center [649, 329] width 34 height 10
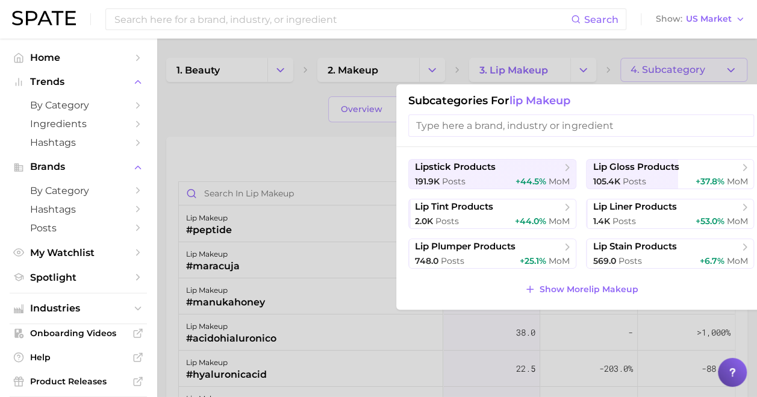
click at [339, 132] on div at bounding box center [378, 198] width 757 height 397
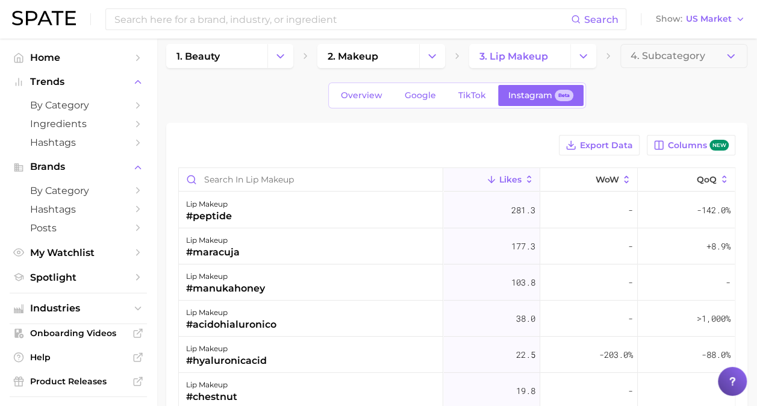
scroll to position [16, 0]
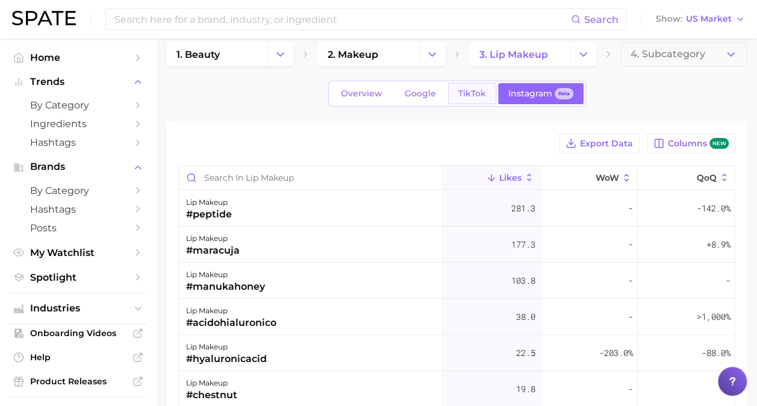
click at [460, 89] on span "TikTok" at bounding box center [473, 94] width 28 height 10
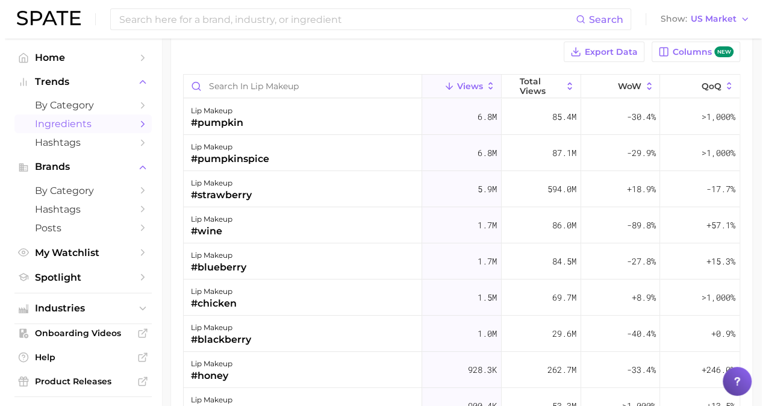
scroll to position [109, 0]
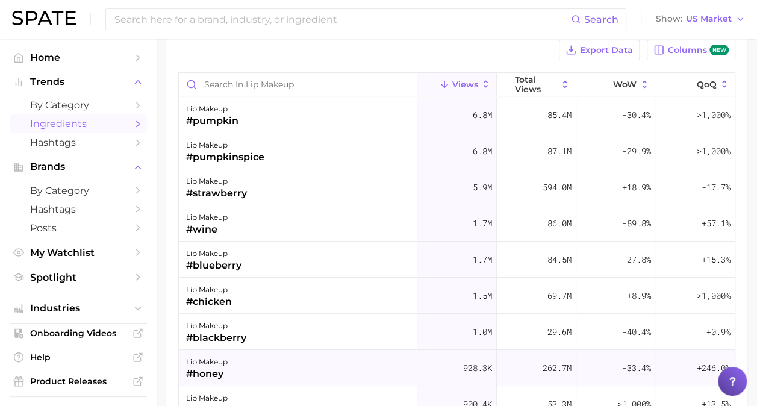
click at [249, 361] on div "lip makeup #honey" at bounding box center [298, 368] width 239 height 36
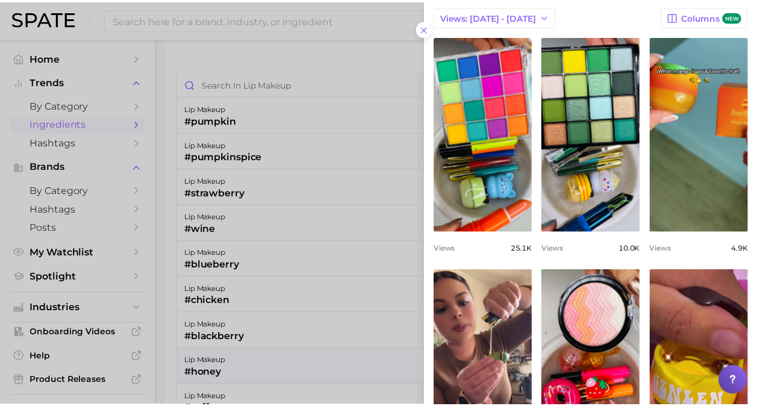
scroll to position [0, 0]
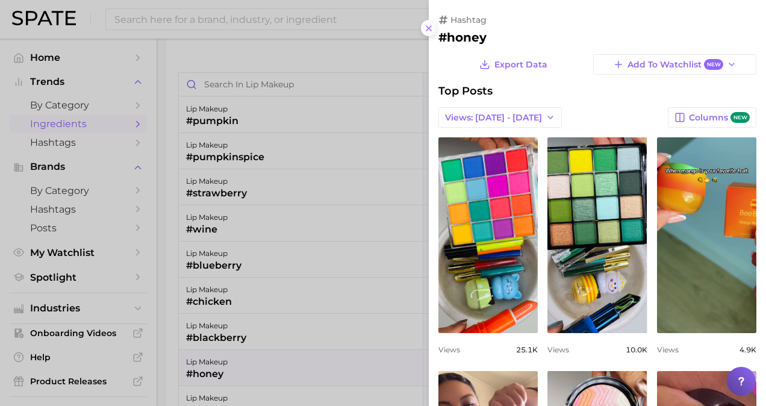
click at [431, 30] on line at bounding box center [429, 28] width 5 height 5
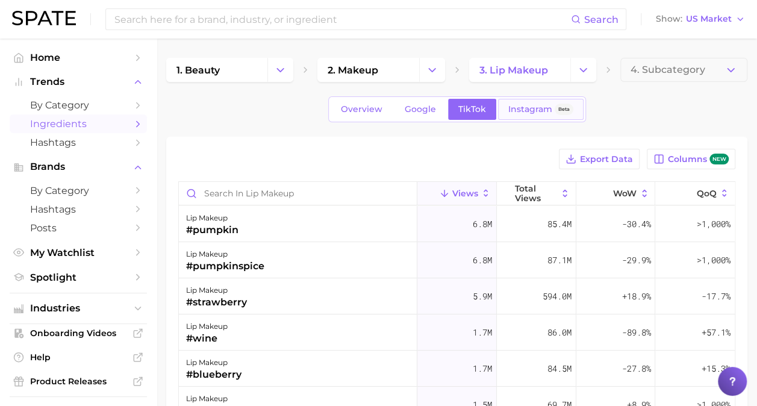
click at [532, 117] on link "Instagram Beta" at bounding box center [541, 109] width 86 height 21
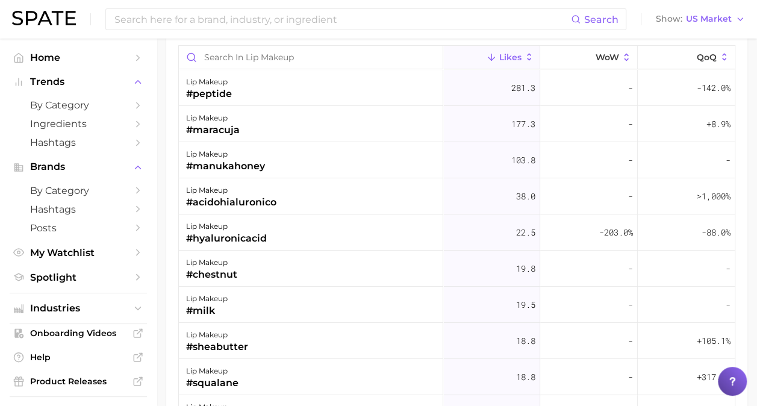
scroll to position [137, 0]
click at [343, 89] on div "lip makeup #peptide" at bounding box center [311, 87] width 265 height 36
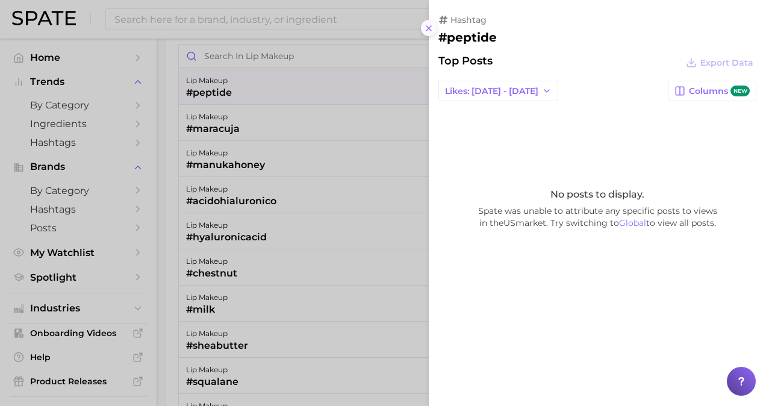
click at [424, 28] on button at bounding box center [429, 28] width 16 height 16
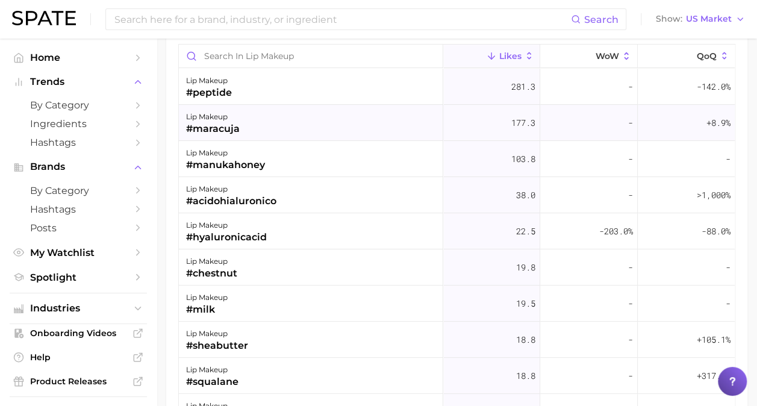
click at [257, 127] on div "lip makeup #maracuja" at bounding box center [311, 123] width 265 height 36
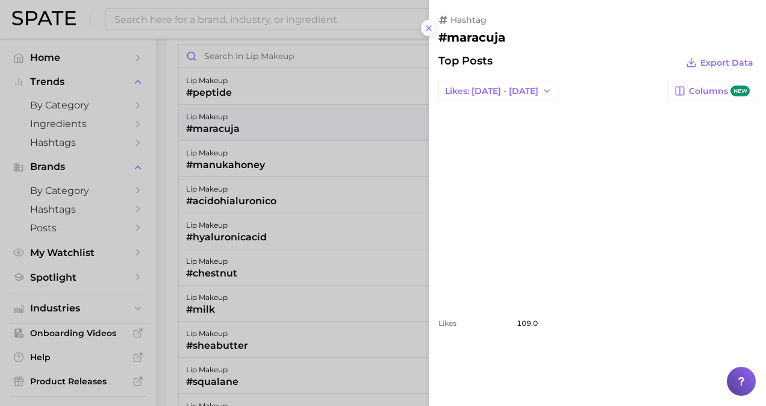
click at [432, 25] on icon at bounding box center [429, 28] width 10 height 10
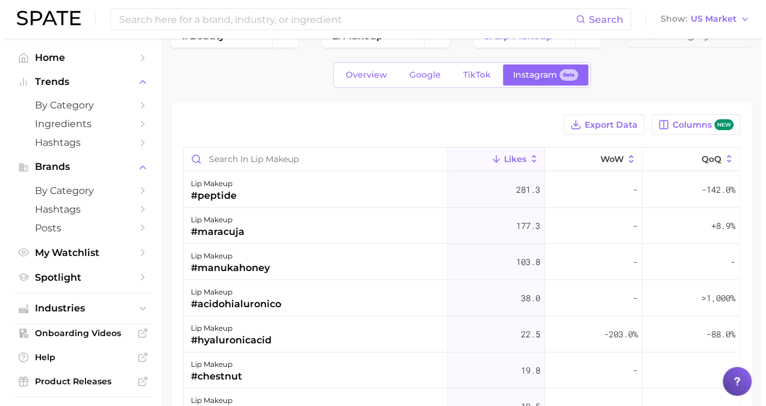
scroll to position [0, 0]
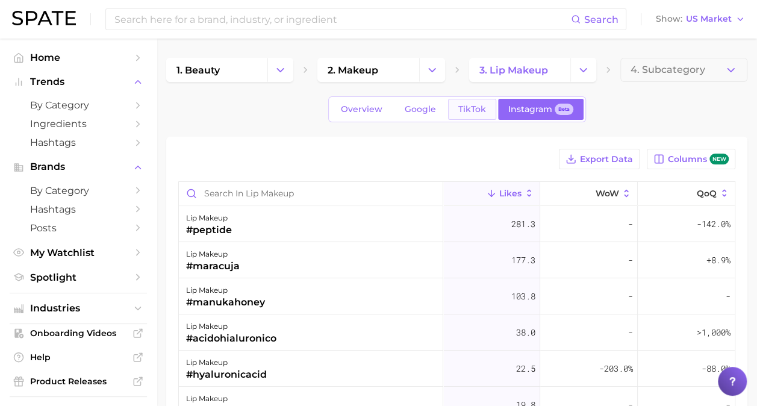
click at [477, 104] on span "TikTok" at bounding box center [473, 109] width 28 height 10
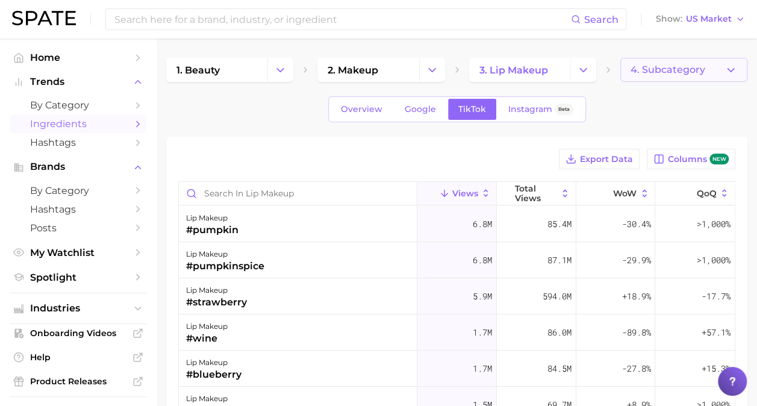
click at [706, 77] on button "4. Subcategory" at bounding box center [684, 70] width 127 height 24
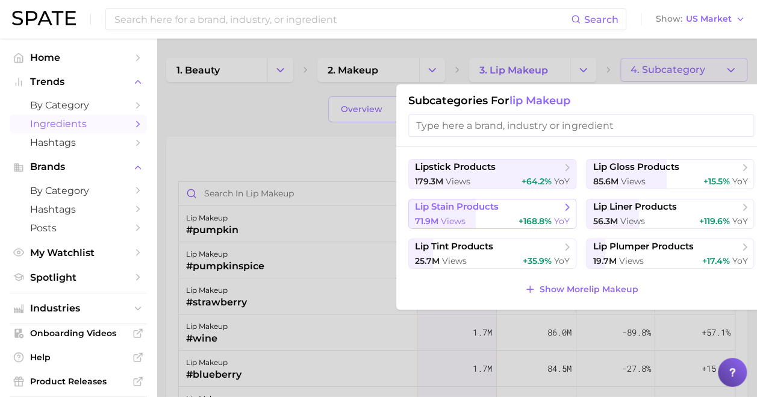
click at [512, 213] on button "lip stain products 71.9m views +168.8% YoY" at bounding box center [493, 214] width 168 height 30
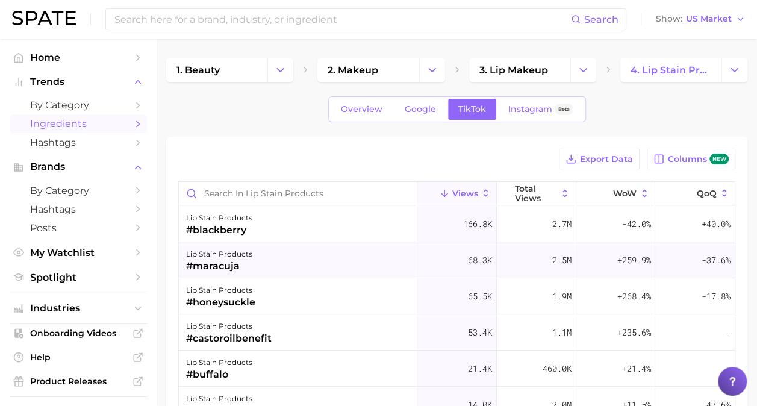
click at [292, 262] on div "lip stain products #maracuja" at bounding box center [298, 260] width 239 height 36
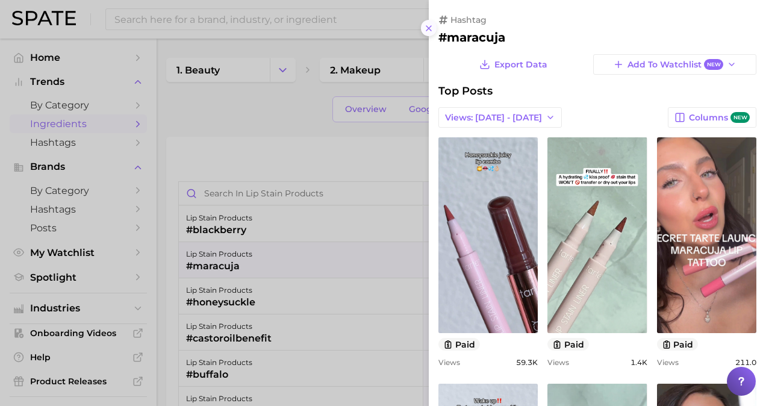
click at [429, 28] on line at bounding box center [429, 28] width 5 height 5
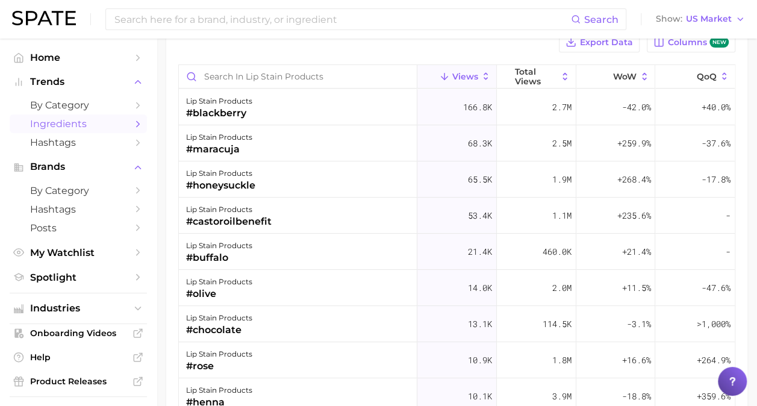
scroll to position [119, 0]
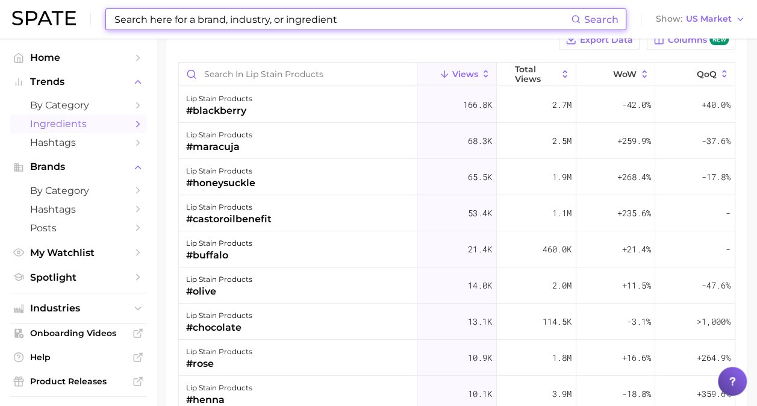
click at [233, 16] on input at bounding box center [342, 19] width 458 height 20
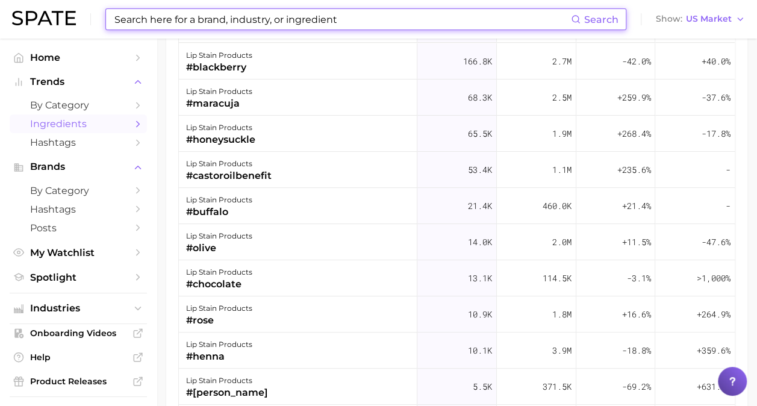
scroll to position [0, 0]
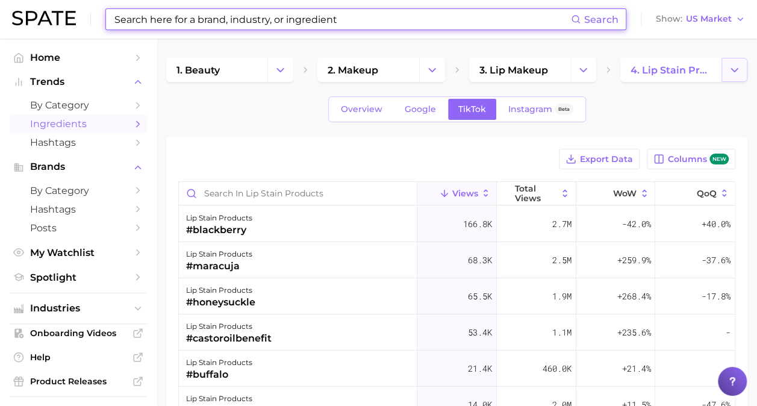
click at [735, 70] on icon "Change Category" at bounding box center [734, 70] width 13 height 13
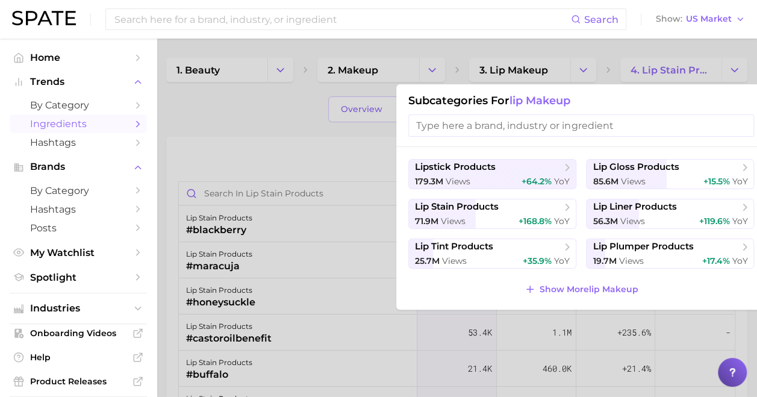
click at [554, 104] on span "lip makeup" at bounding box center [540, 100] width 61 height 13
click at [507, 120] on input "search" at bounding box center [582, 125] width 346 height 22
click at [506, 96] on h1 "Subcategories for lip makeup" at bounding box center [582, 100] width 346 height 13
click at [450, 101] on h1 "Subcategories for lip makeup" at bounding box center [582, 100] width 346 height 13
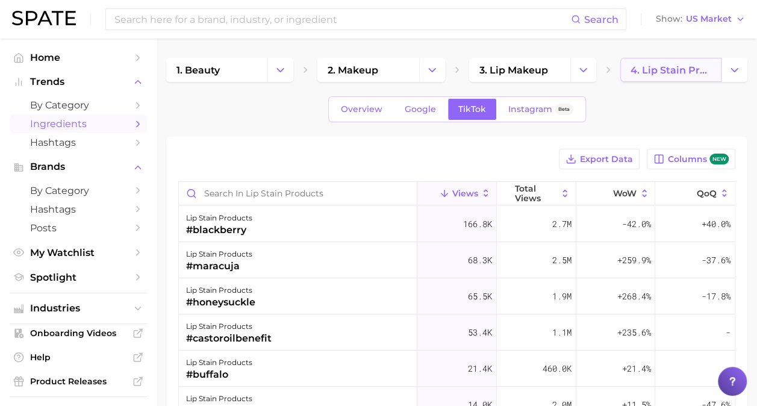
click at [662, 66] on span "4. lip stain products" at bounding box center [671, 69] width 81 height 11
click at [704, 70] on span "4. lip stain products" at bounding box center [671, 69] width 81 height 11
click at [731, 71] on icon "Change Category" at bounding box center [734, 70] width 13 height 13
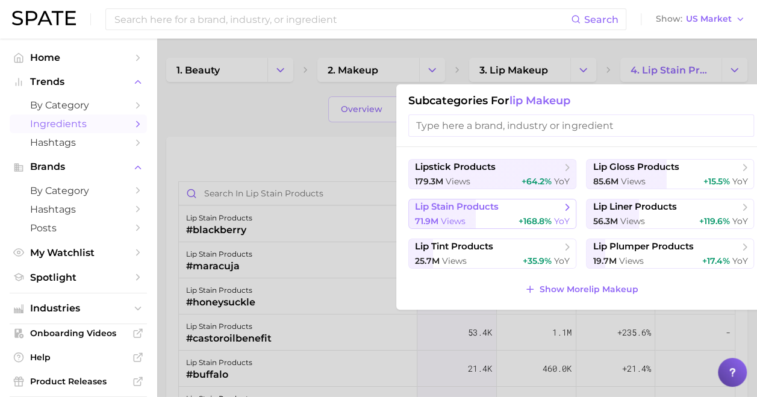
click at [569, 205] on icon at bounding box center [568, 207] width 12 height 12
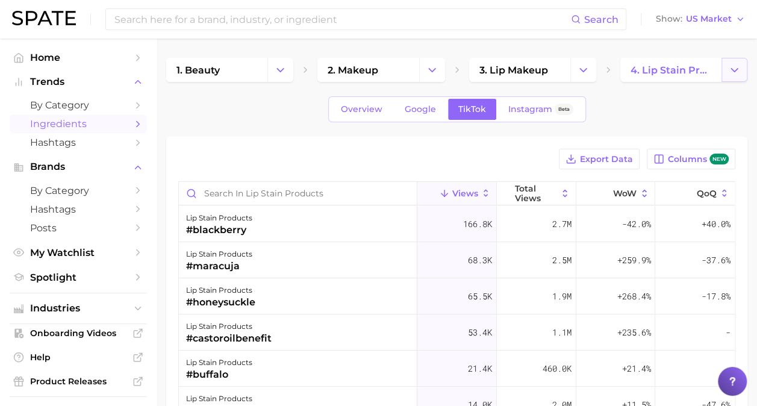
click at [742, 68] on button "Change Category" at bounding box center [735, 70] width 26 height 24
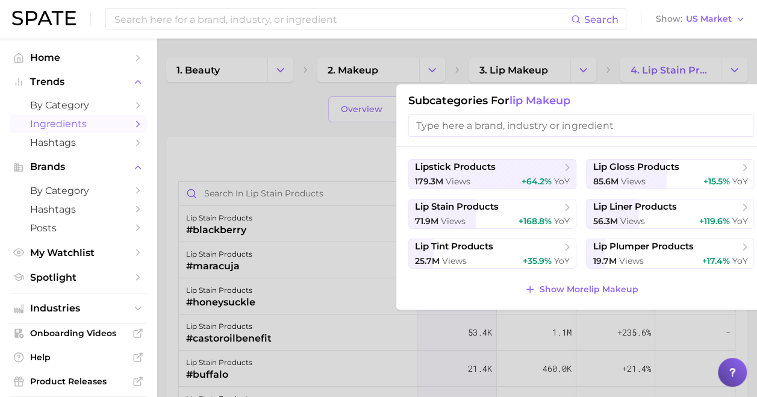
click at [561, 102] on span "lip makeup" at bounding box center [540, 100] width 61 height 13
click at [489, 101] on h1 "Subcategories for lip makeup" at bounding box center [582, 100] width 346 height 13
click at [541, 288] on span "Show More lip makeup" at bounding box center [588, 289] width 99 height 10
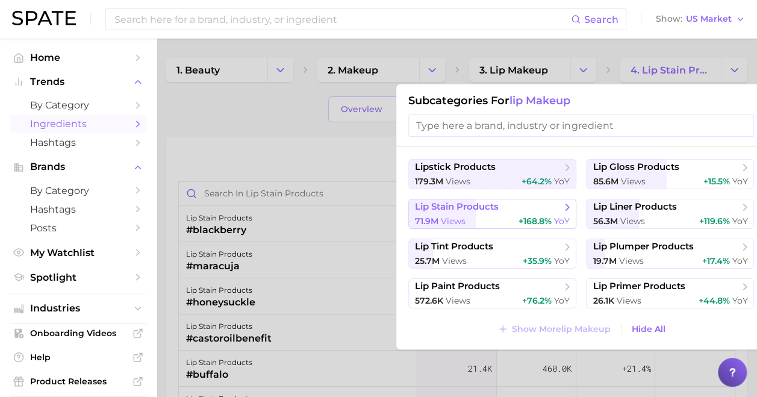
click at [476, 214] on button "lip stain products 71.9m views +168.8% YoY" at bounding box center [493, 214] width 168 height 30
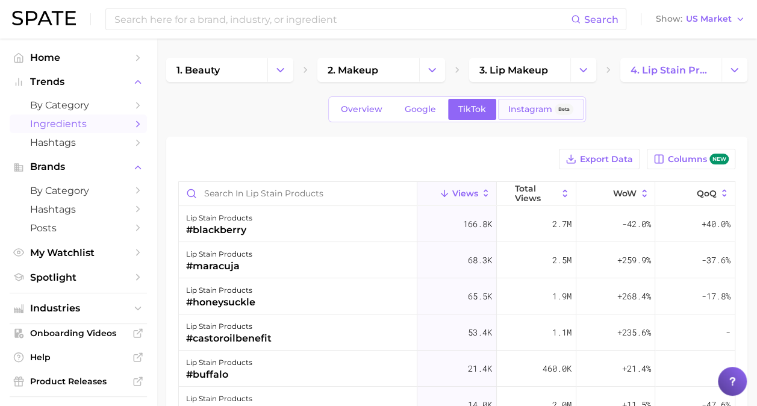
click at [511, 105] on span "Instagram" at bounding box center [531, 109] width 44 height 10
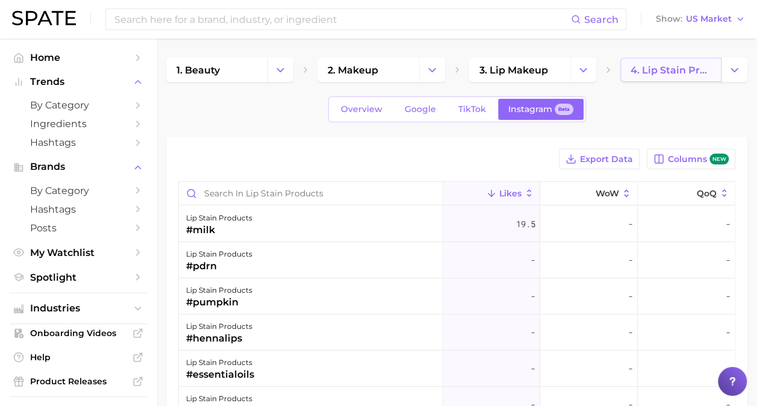
click at [704, 66] on span "4. lip stain products" at bounding box center [671, 69] width 81 height 11
click at [748, 69] on main "1. beauty 2. makeup 3. lip makeup 4. lip stain products Overview Google TikTok …" at bounding box center [457, 349] width 601 height 621
click at [735, 67] on icon "Change Category" at bounding box center [734, 70] width 13 height 13
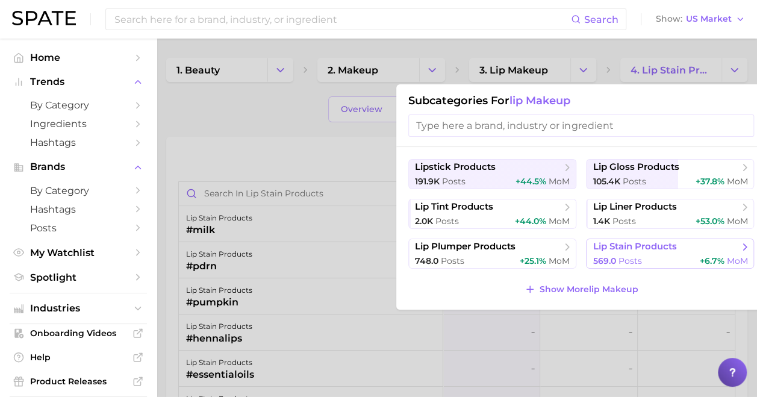
click at [747, 245] on icon at bounding box center [745, 247] width 12 height 12
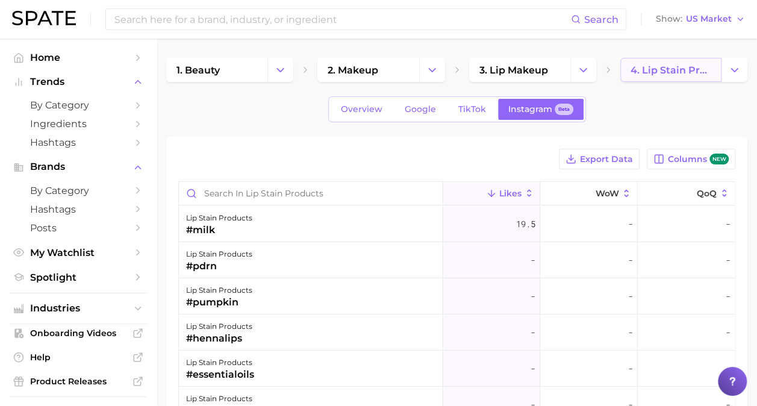
click at [660, 77] on link "4. lip stain products" at bounding box center [671, 70] width 101 height 24
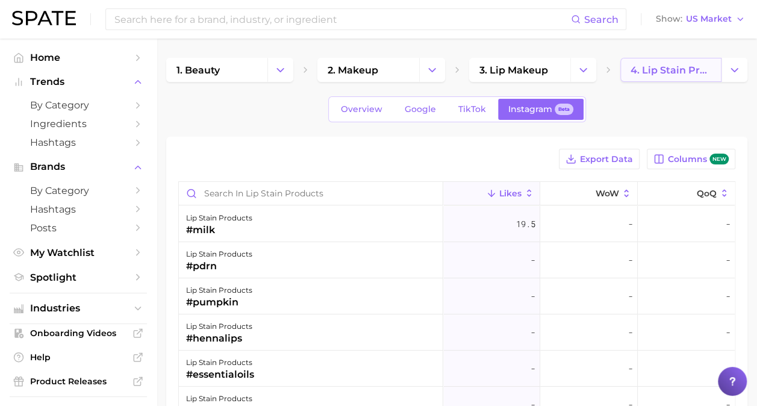
click at [660, 77] on link "4. lip stain products" at bounding box center [671, 70] width 101 height 24
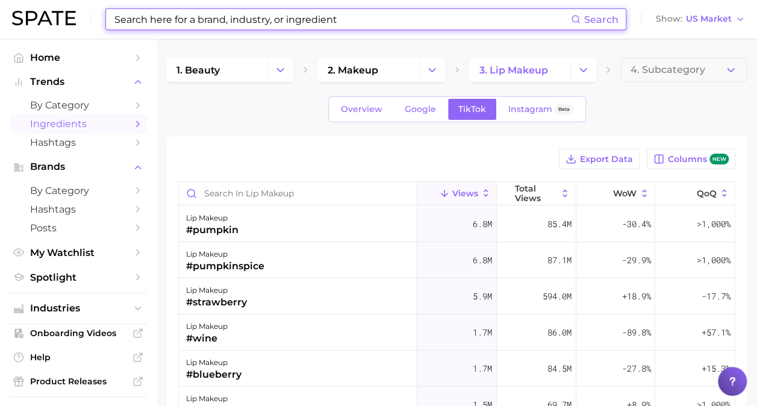
click at [309, 24] on input at bounding box center [342, 19] width 458 height 20
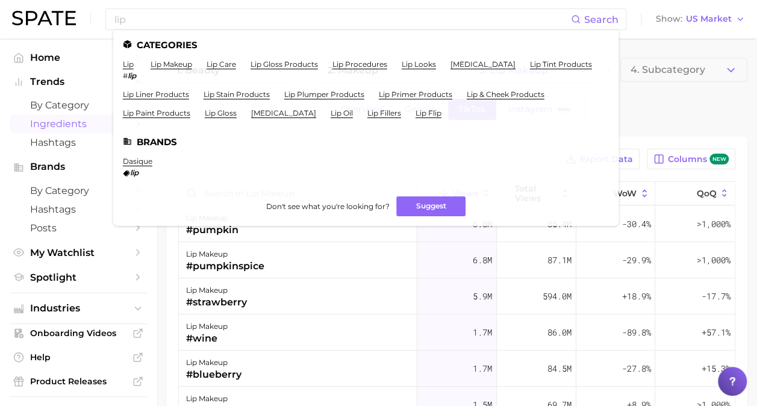
click at [717, 122] on div "1. beauty 2. makeup 3. lip makeup 4. Subcategory Overview Google TikTok Instagr…" at bounding box center [456, 329] width 581 height 542
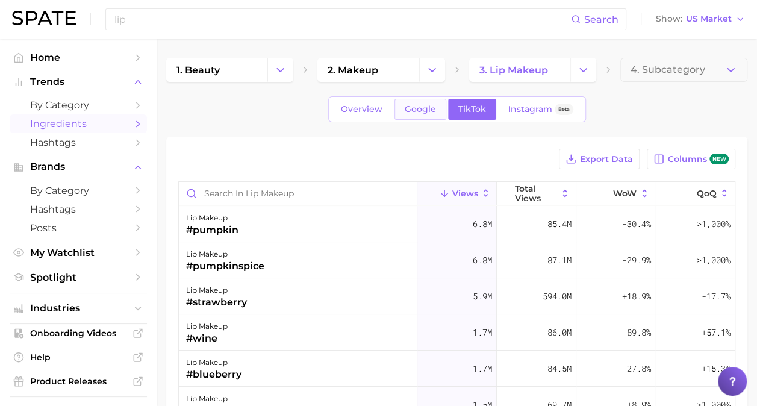
click at [419, 107] on span "Google" at bounding box center [420, 109] width 31 height 10
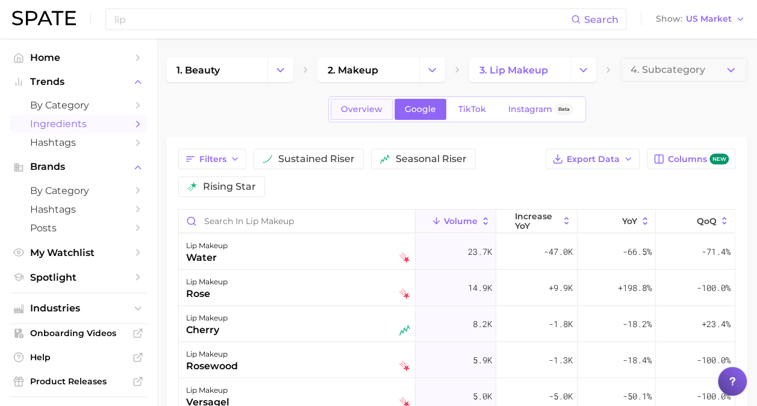
click at [366, 108] on span "Overview" at bounding box center [362, 109] width 42 height 10
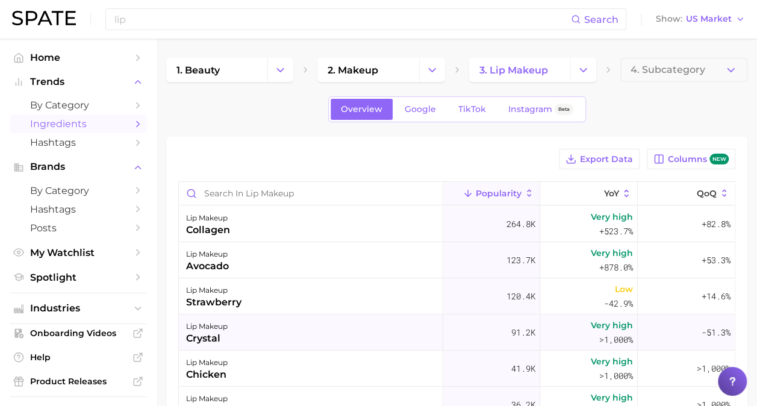
click at [225, 330] on div "lip makeup" at bounding box center [207, 326] width 42 height 14
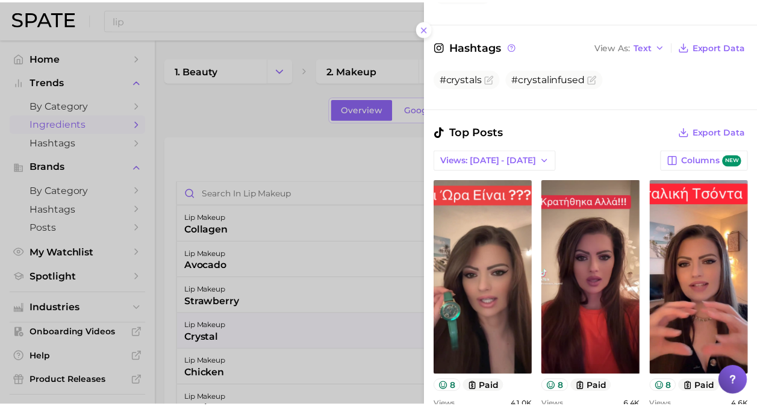
scroll to position [86, 0]
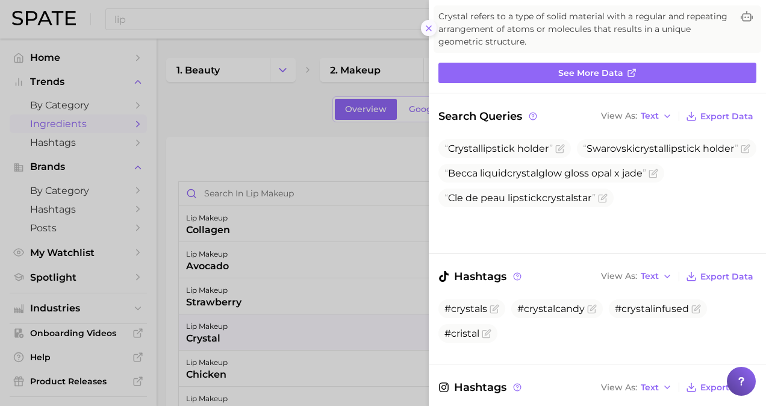
click at [429, 28] on line at bounding box center [429, 28] width 5 height 5
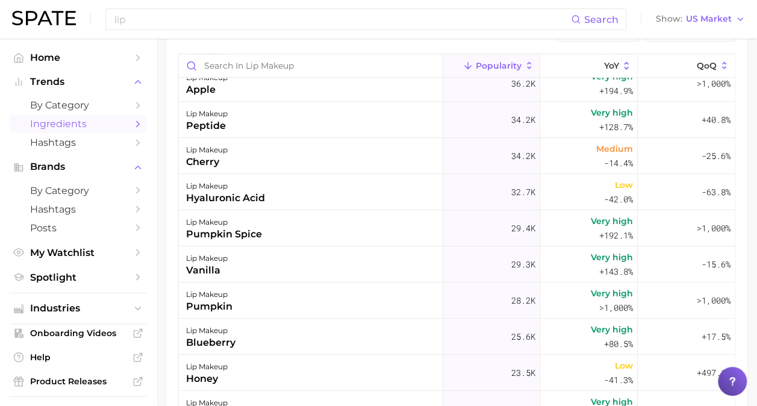
scroll to position [174, 0]
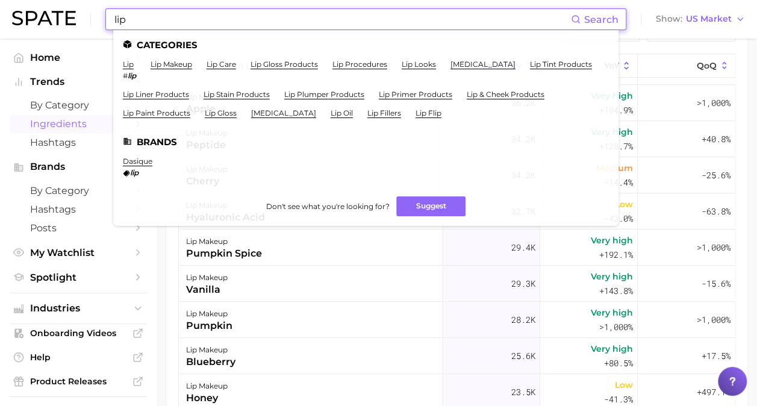
click at [384, 23] on input "lip" at bounding box center [342, 19] width 458 height 20
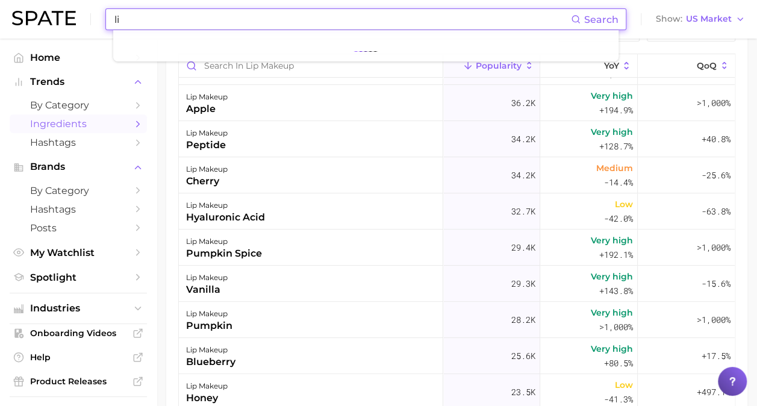
type input "l"
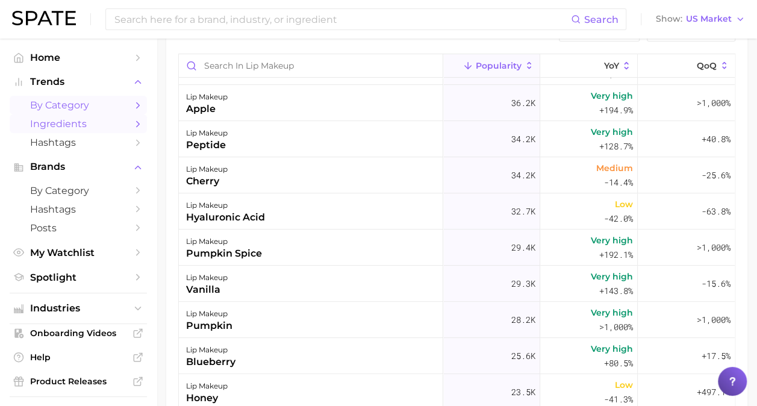
click at [134, 101] on link "by Category" at bounding box center [78, 105] width 137 height 19
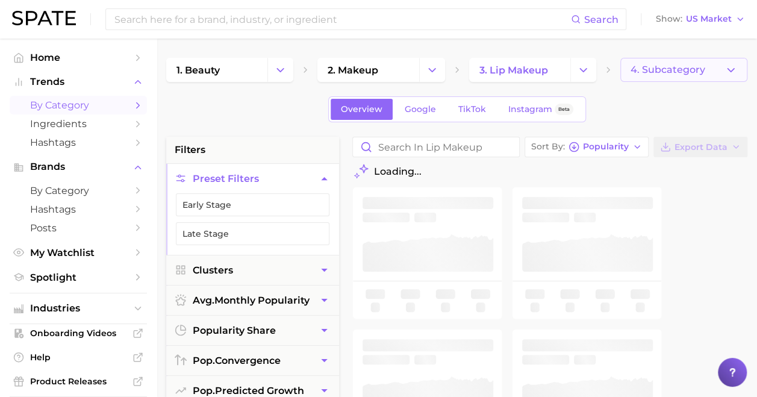
click at [722, 75] on button "4. Subcategory" at bounding box center [684, 70] width 127 height 24
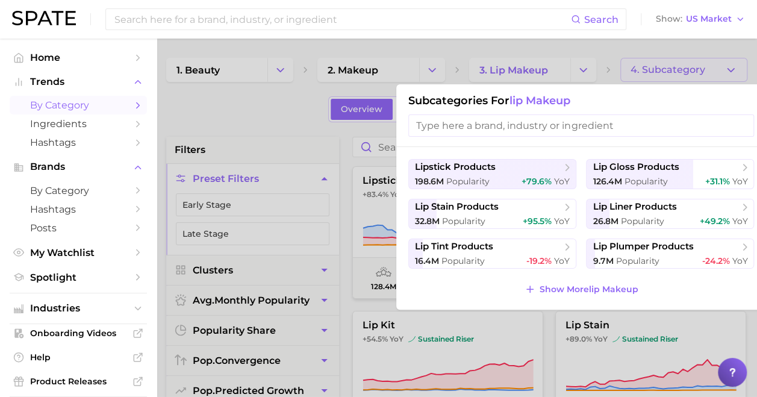
click at [582, 135] on input "search" at bounding box center [582, 125] width 346 height 22
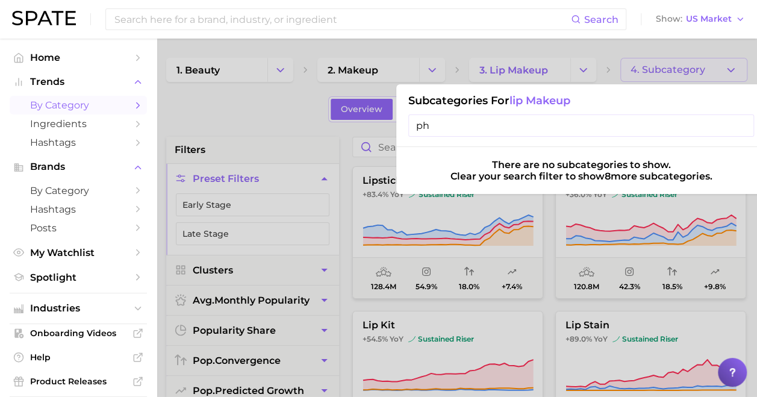
type input "p"
type input "c"
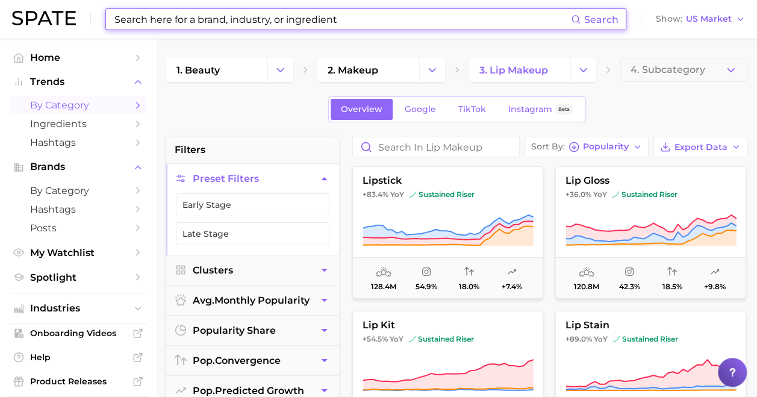
click at [336, 22] on input at bounding box center [342, 19] width 458 height 20
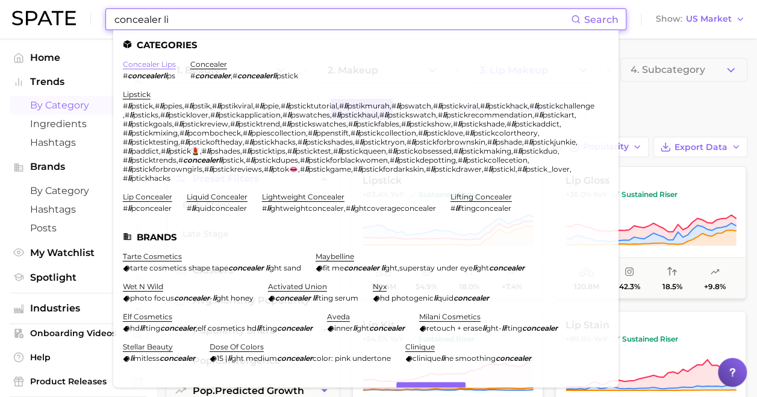
type input "concealer li"
click at [137, 69] on li "concealer lips # concealerli ps" at bounding box center [149, 70] width 53 height 20
click at [154, 69] on link "concealer lips" at bounding box center [149, 64] width 53 height 9
